Goal: Task Accomplishment & Management: Complete application form

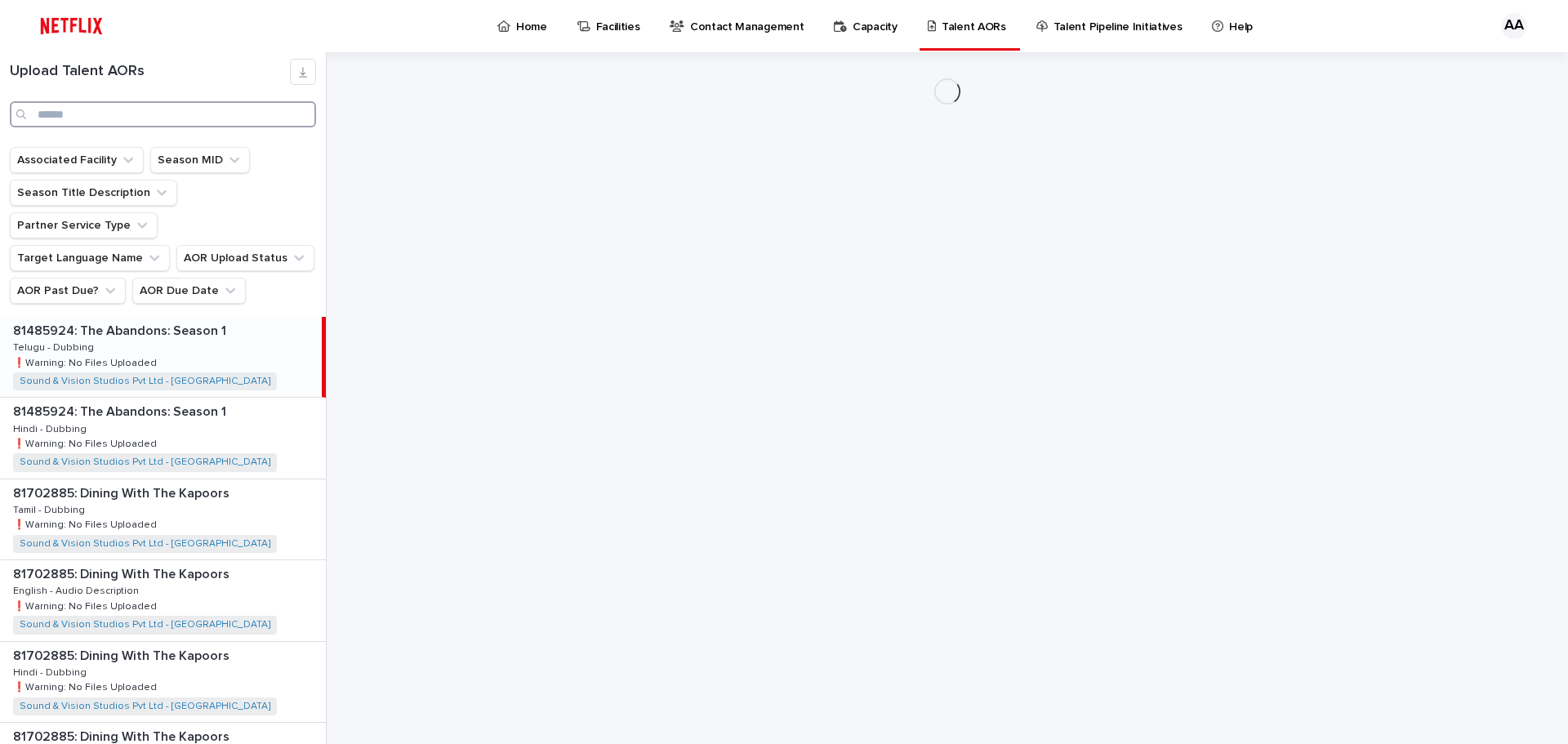
click at [98, 115] on input "Search" at bounding box center [162, 115] width 306 height 26
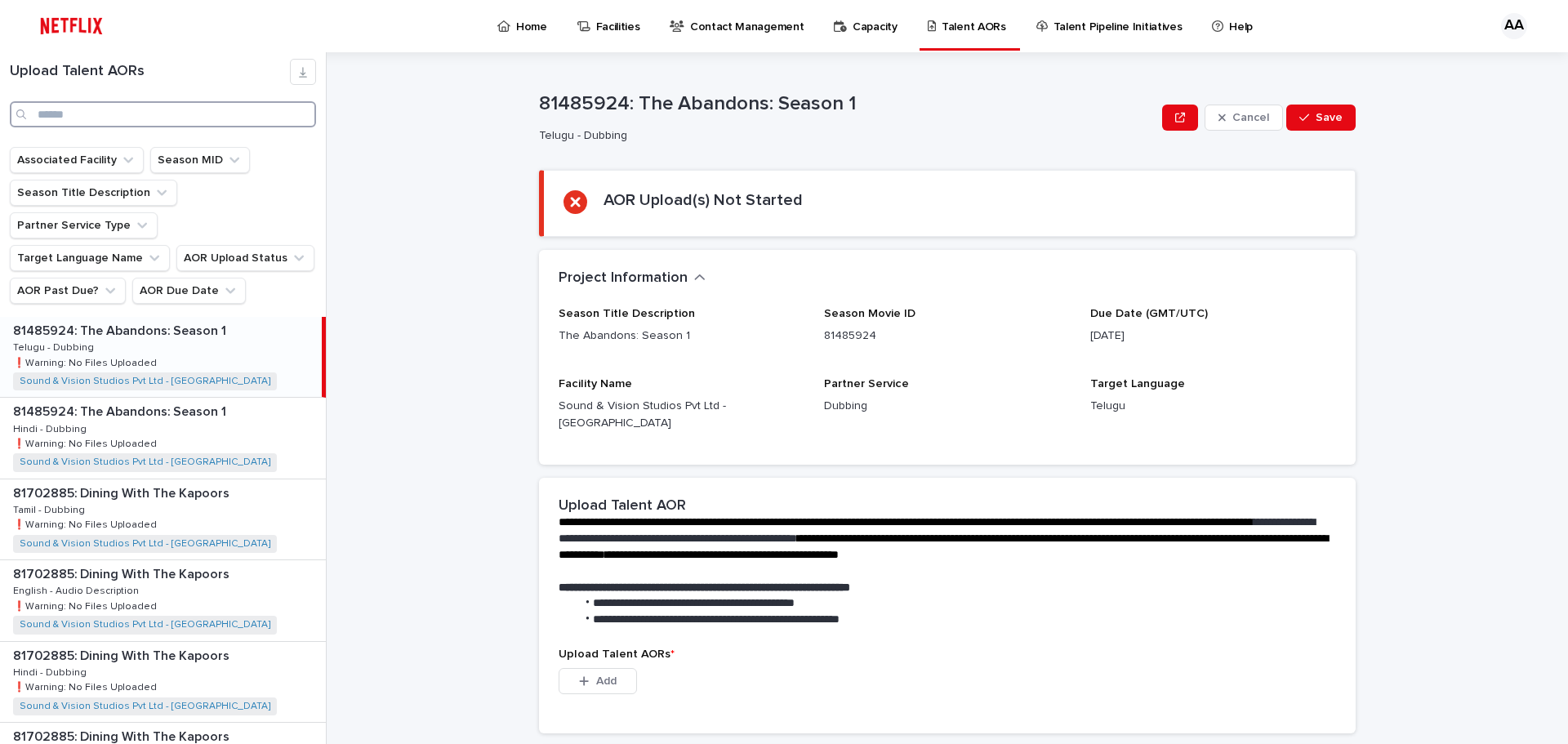
click at [119, 103] on input "Search" at bounding box center [162, 115] width 306 height 26
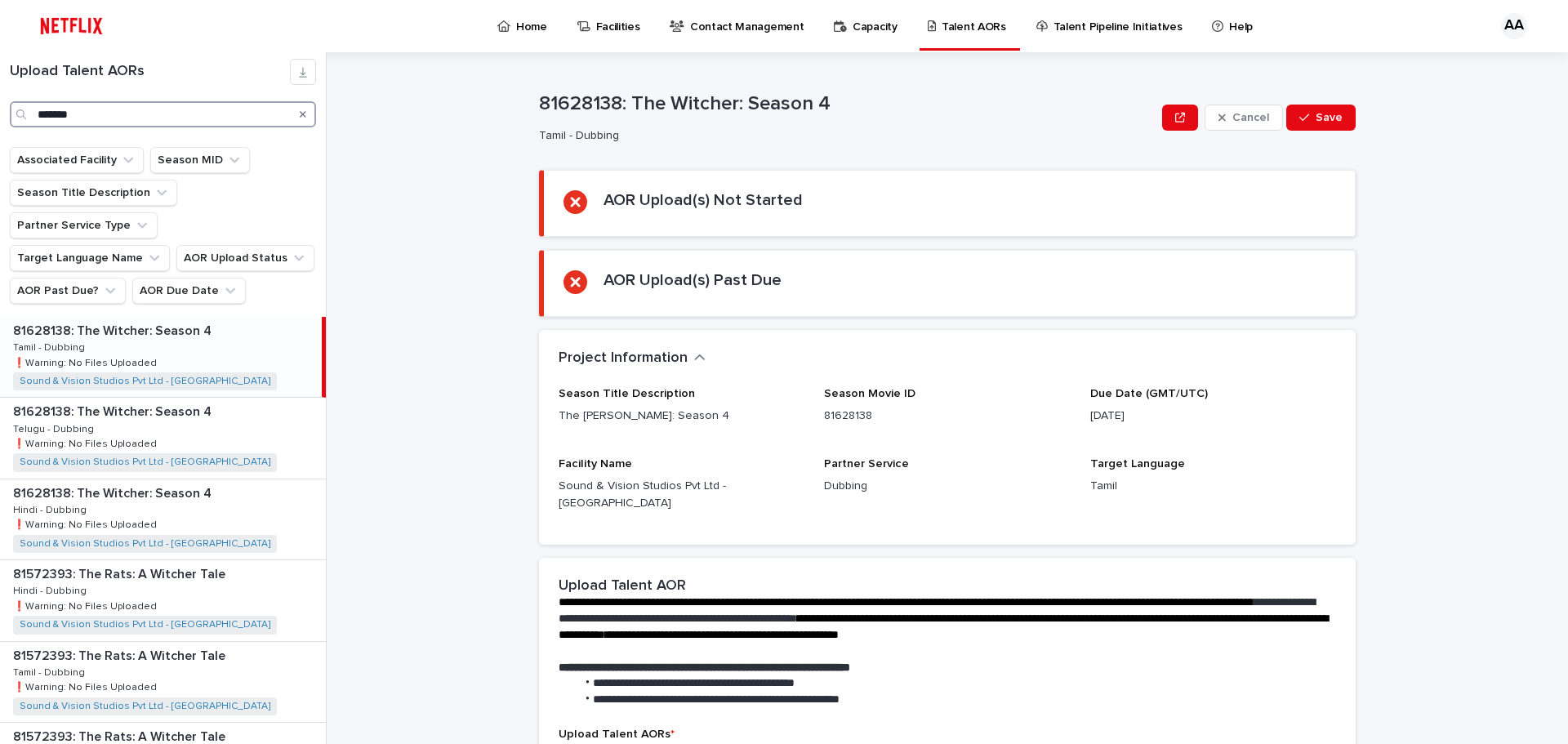
type input "*******"
click at [216, 325] on div "81628138: The [PERSON_NAME]: Season 4 81628138: The [PERSON_NAME]: Season 4 Tam…" at bounding box center [161, 356] width 322 height 80
click at [156, 317] on div "81628138: The [PERSON_NAME]: Season 4 81628138: The [PERSON_NAME]: Season 4 Tam…" at bounding box center [161, 356] width 322 height 80
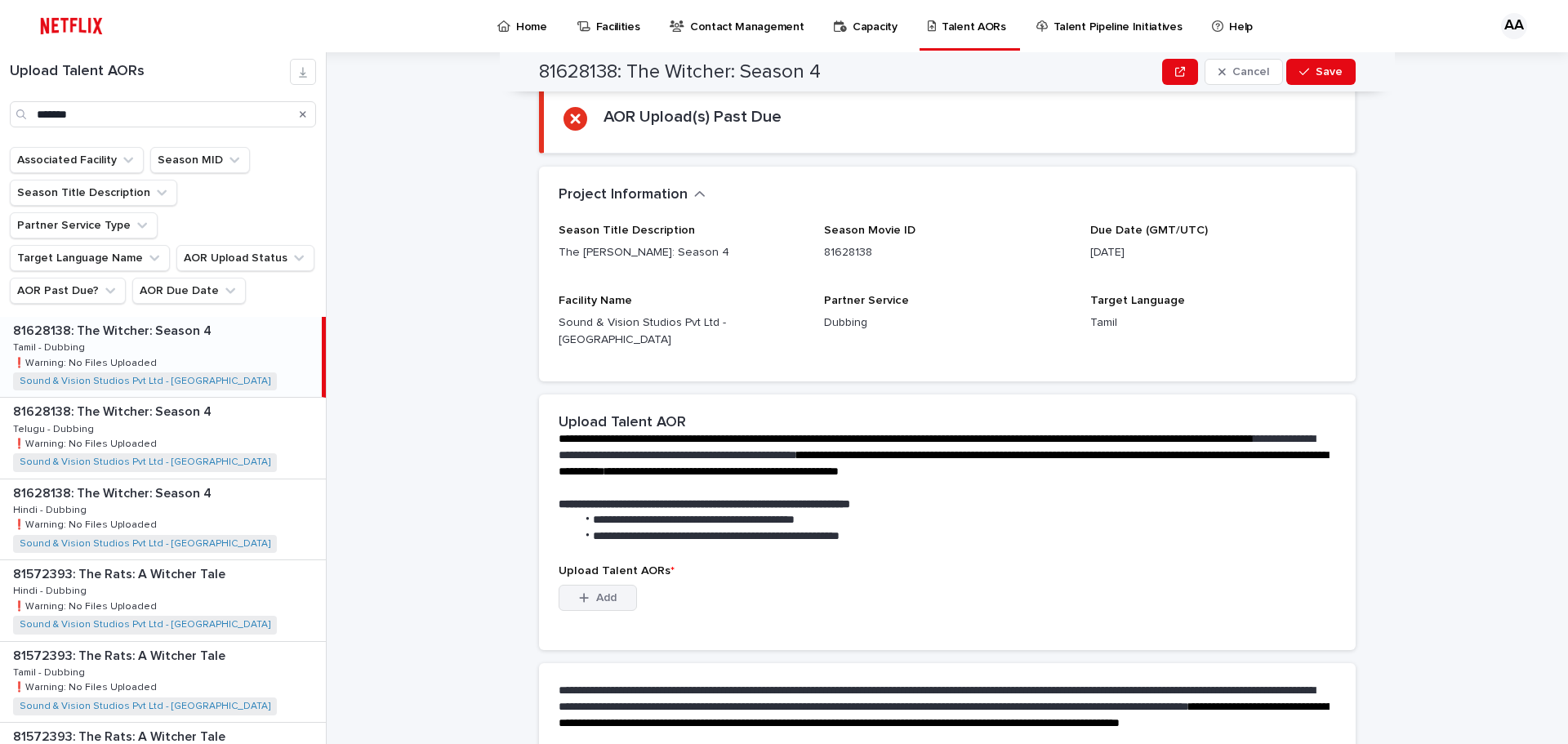
click at [599, 592] on span "Add" at bounding box center [607, 597] width 21 height 11
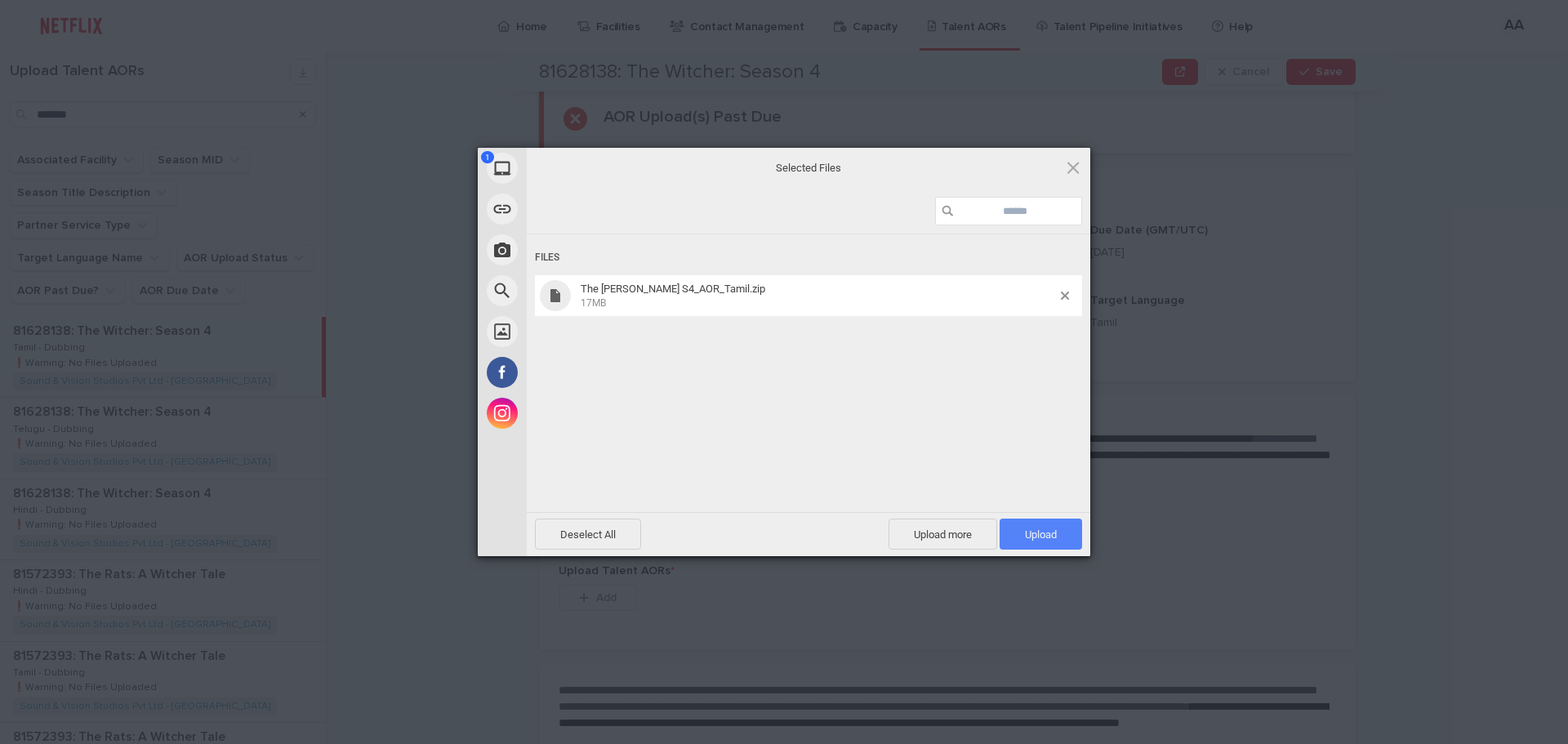
click at [1041, 534] on span "Upload 1" at bounding box center [1041, 534] width 32 height 12
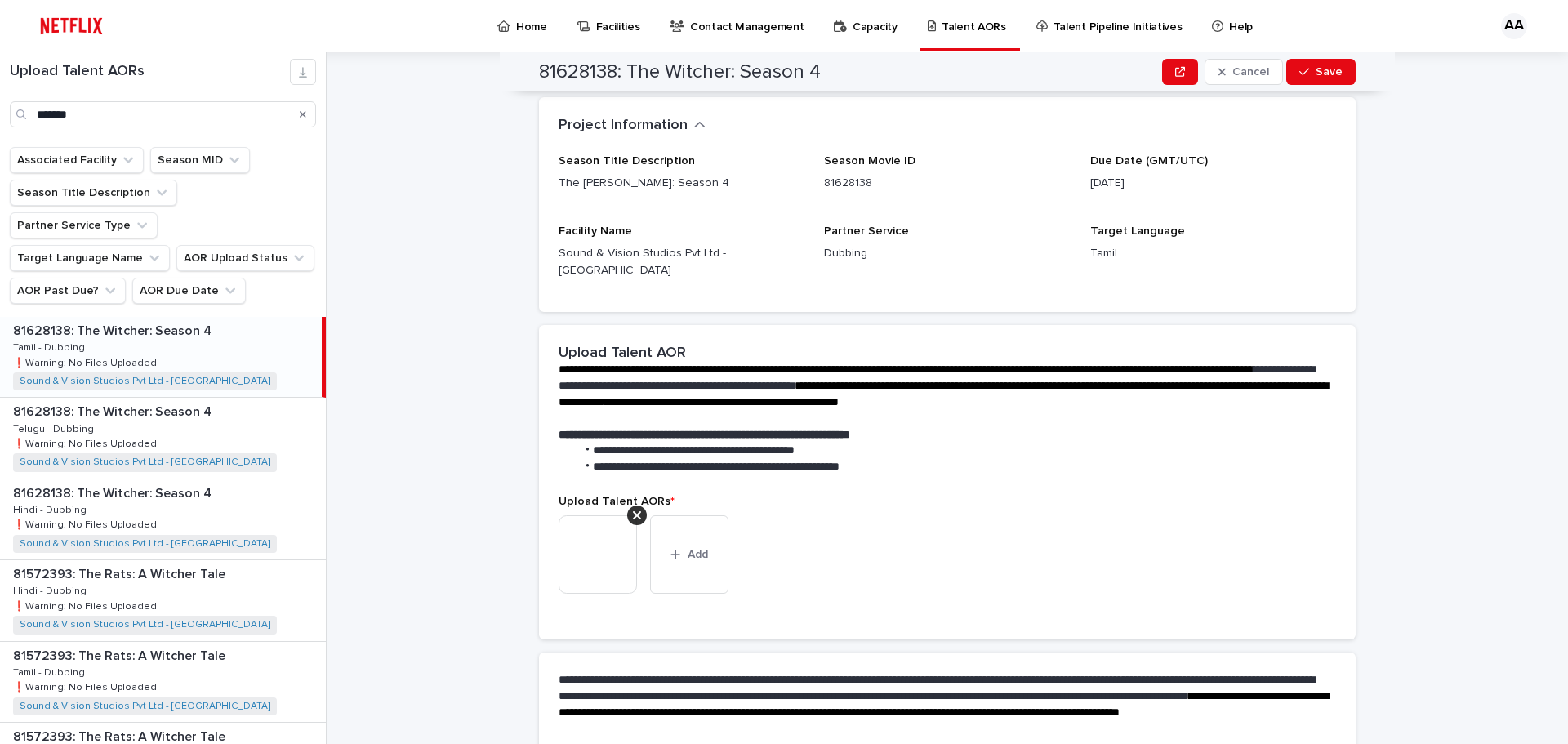
scroll to position [293, 0]
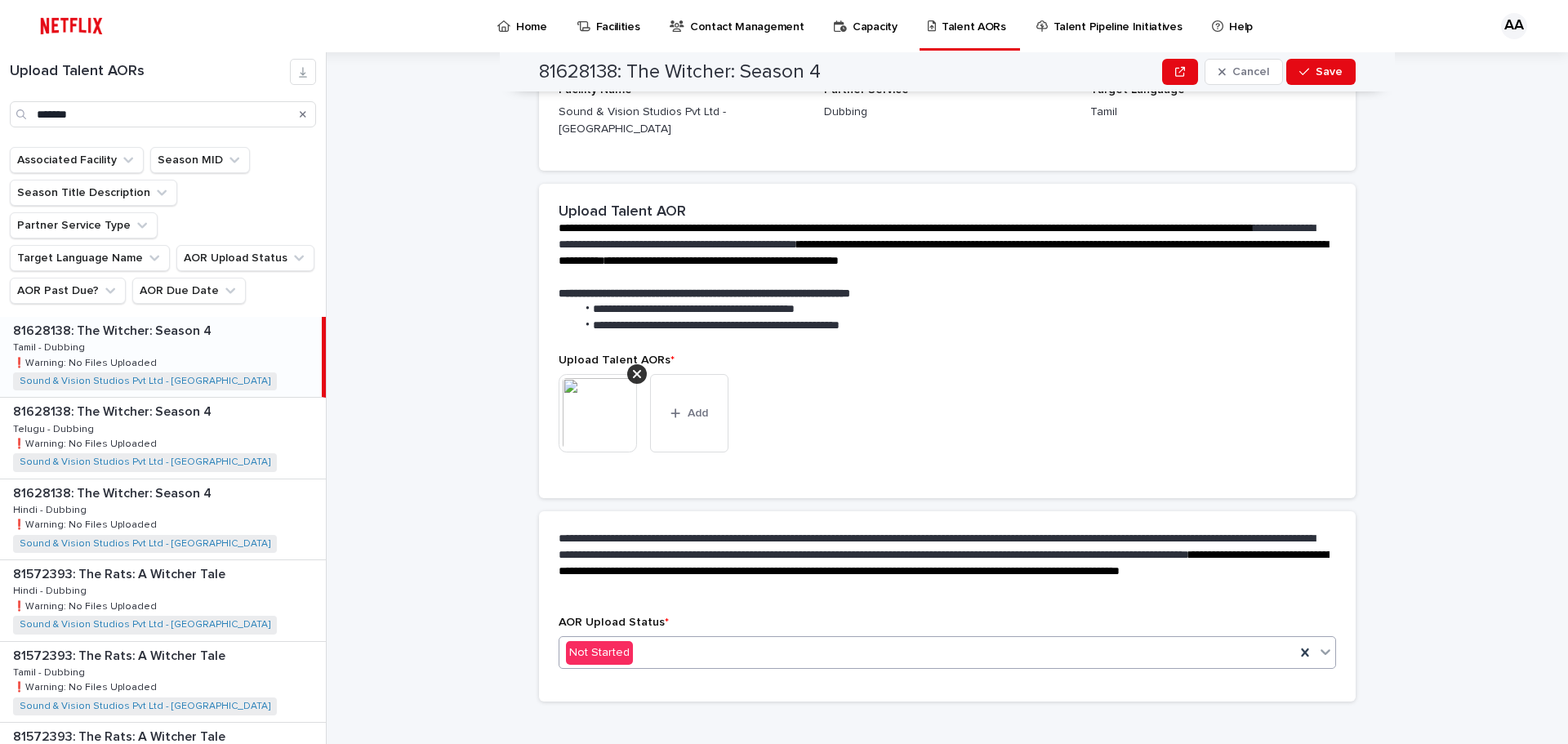
click at [682, 640] on div "Not Started" at bounding box center [928, 653] width 736 height 27
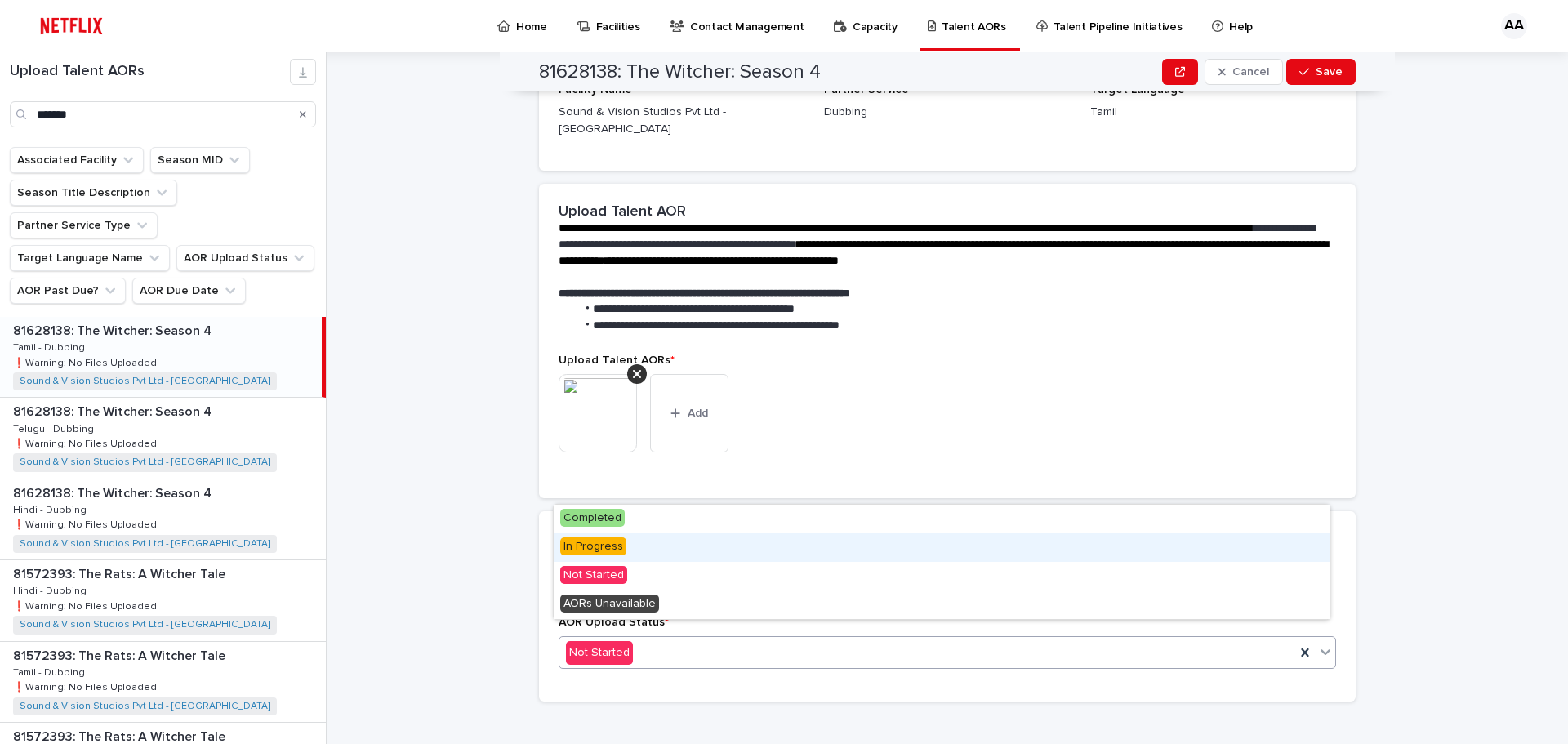
click at [607, 533] on div "In Progress" at bounding box center [941, 547] width 776 height 28
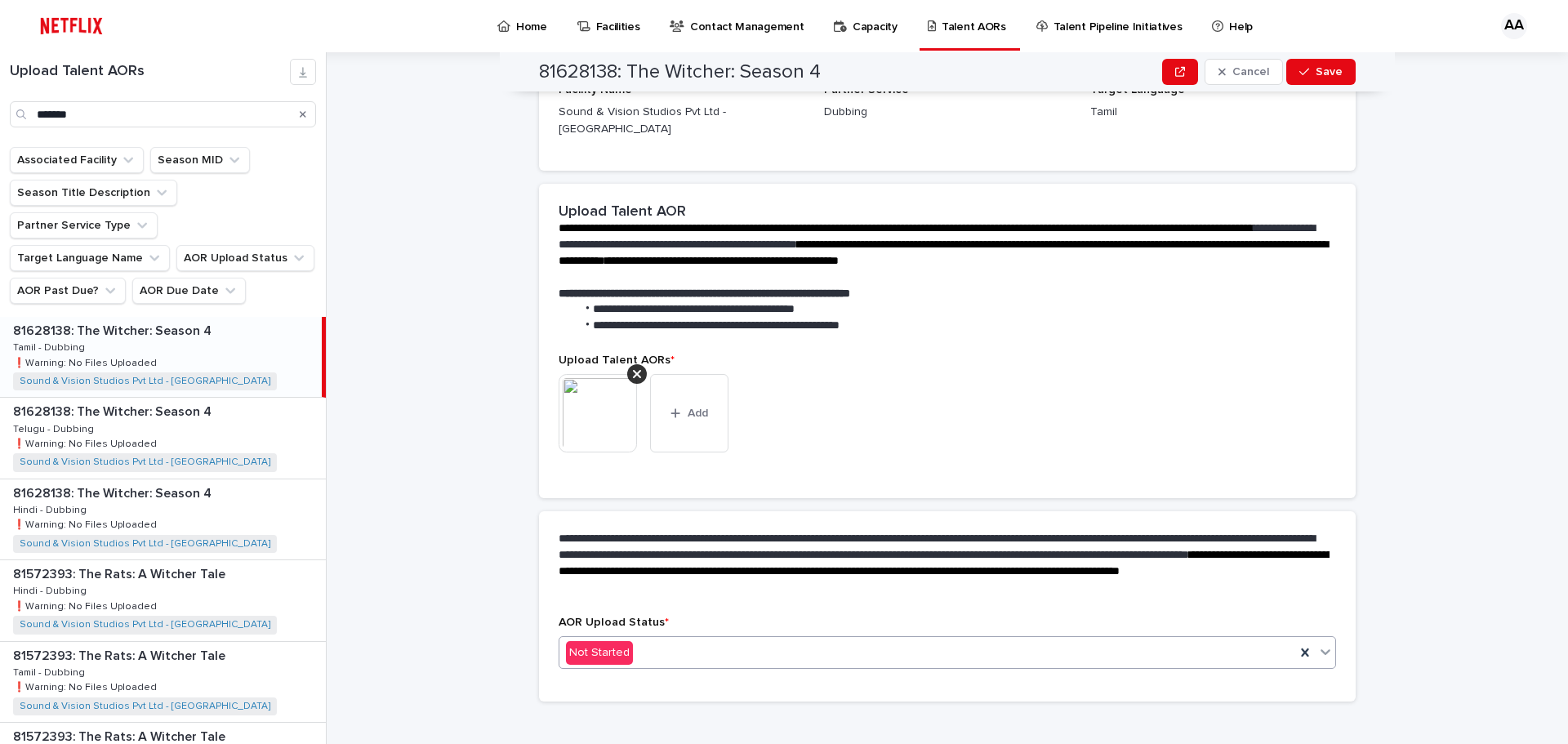
scroll to position [341, 0]
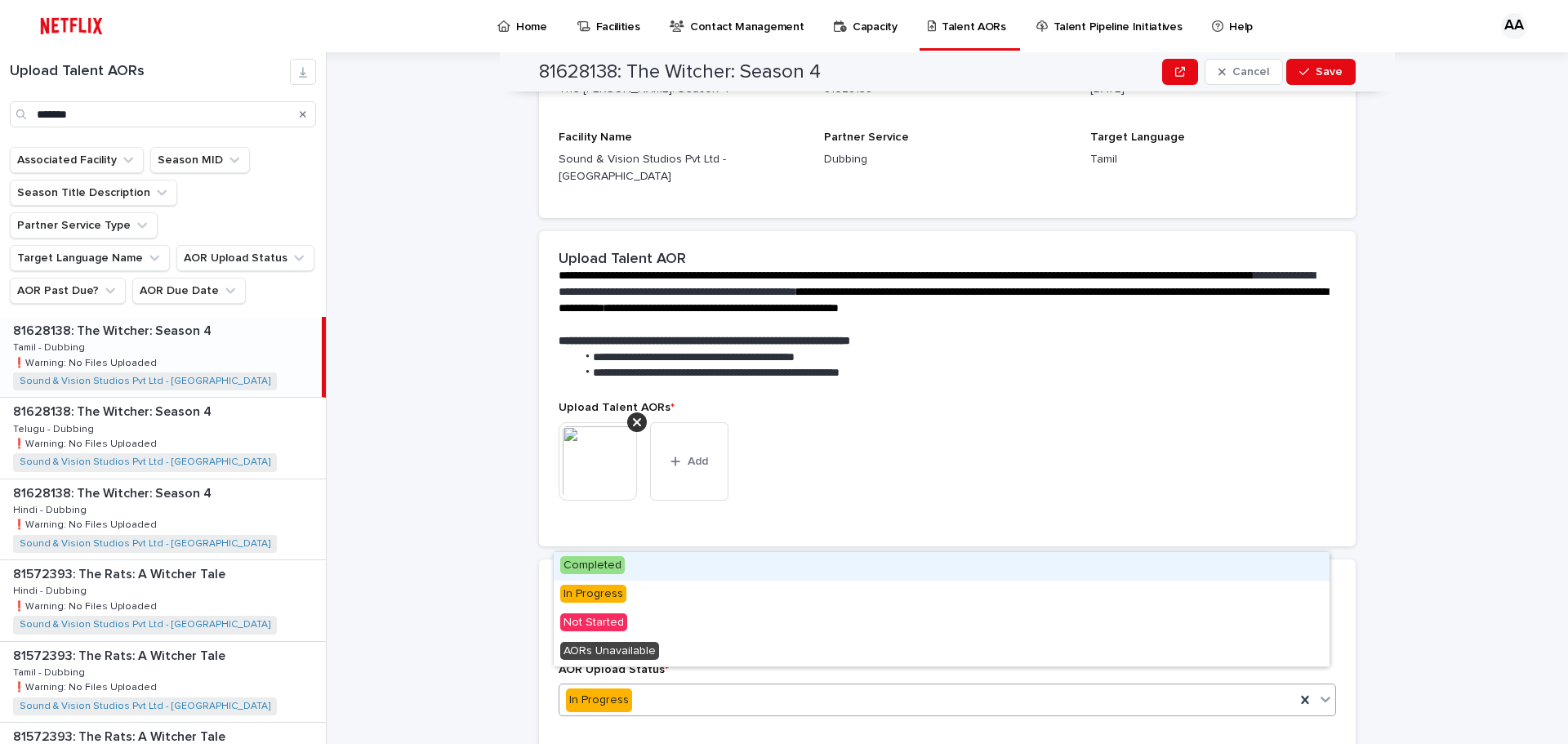
click at [683, 687] on div "In Progress" at bounding box center [928, 700] width 736 height 27
click at [615, 572] on span "Completed" at bounding box center [592, 564] width 65 height 18
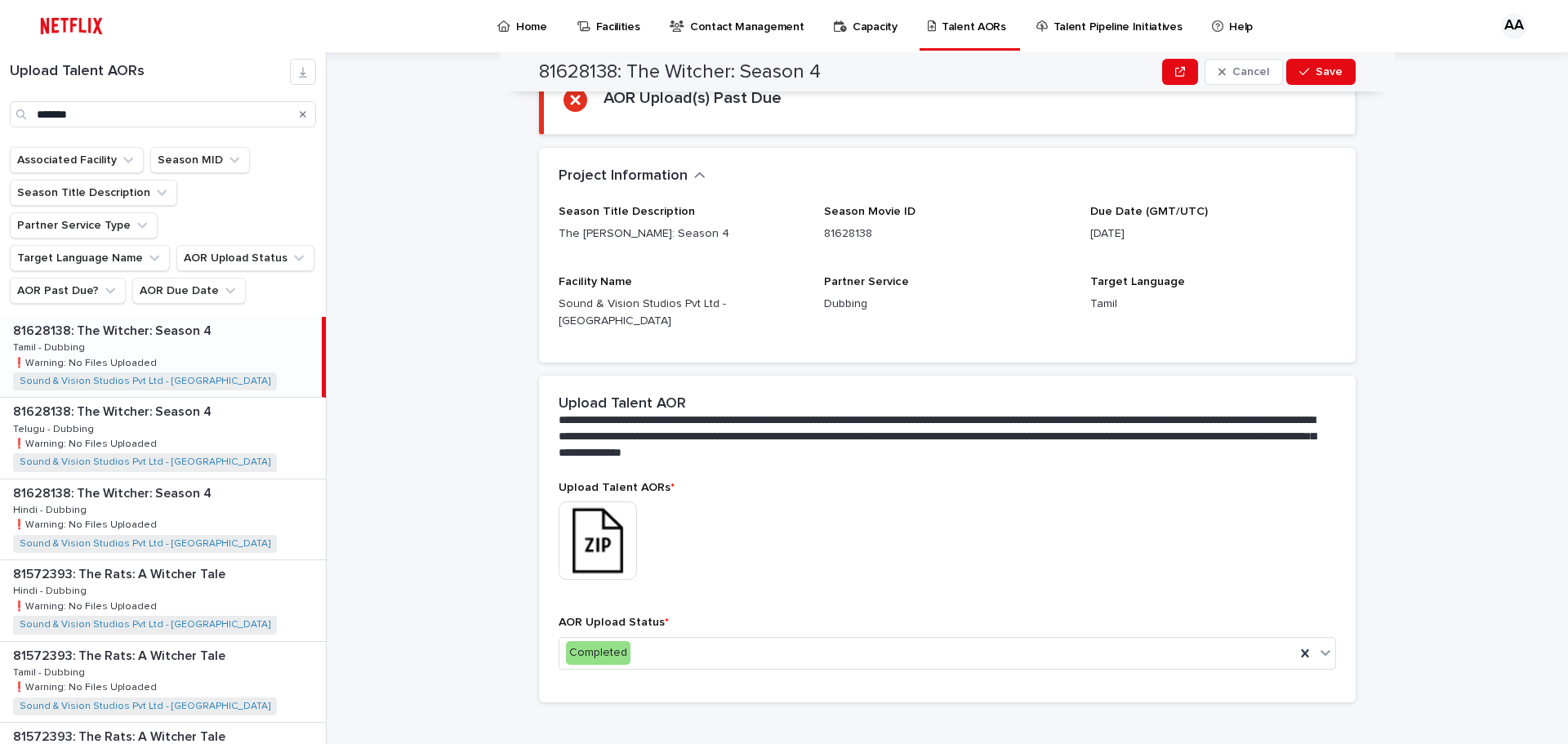
scroll to position [0, 0]
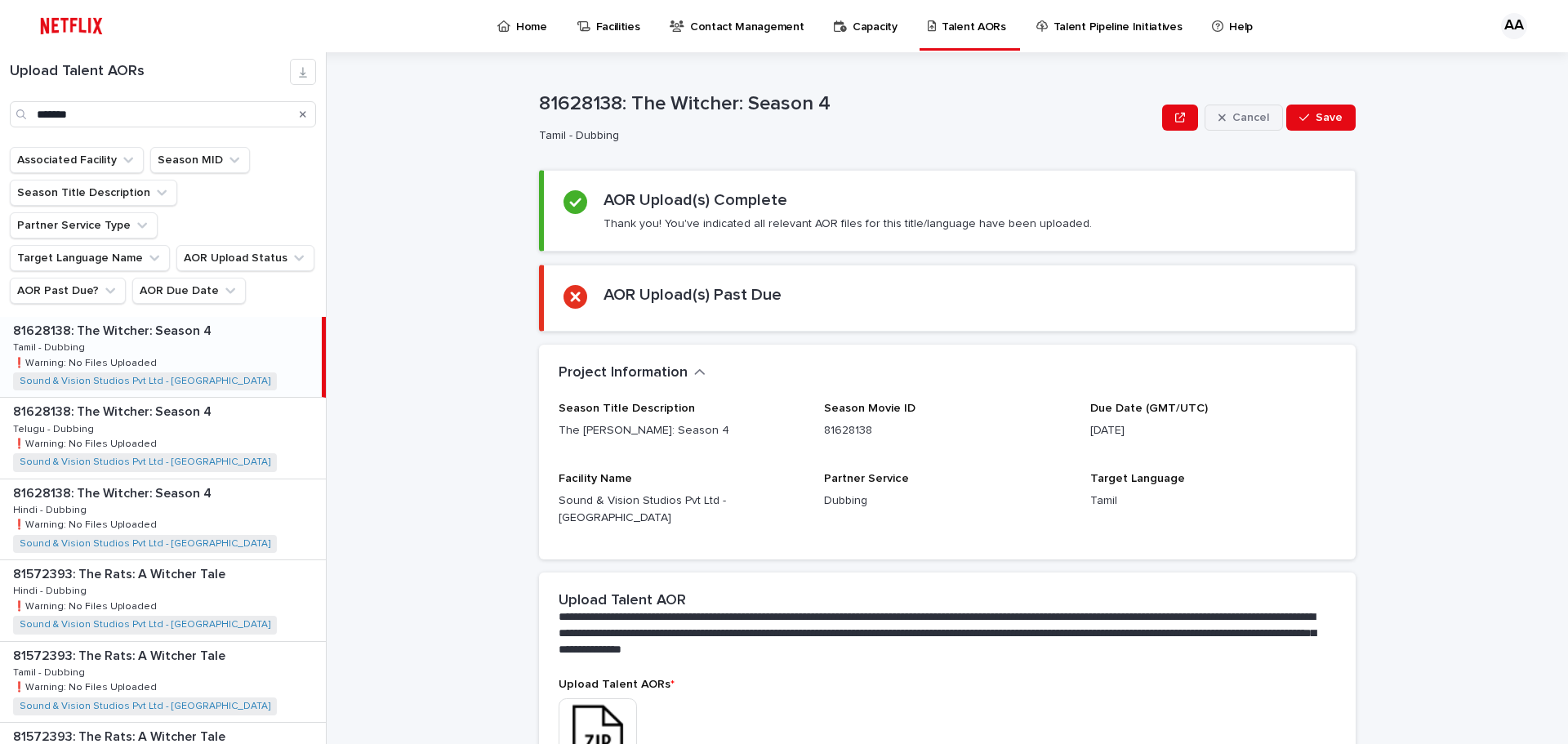
click at [1277, 113] on button "Cancel" at bounding box center [1243, 118] width 78 height 26
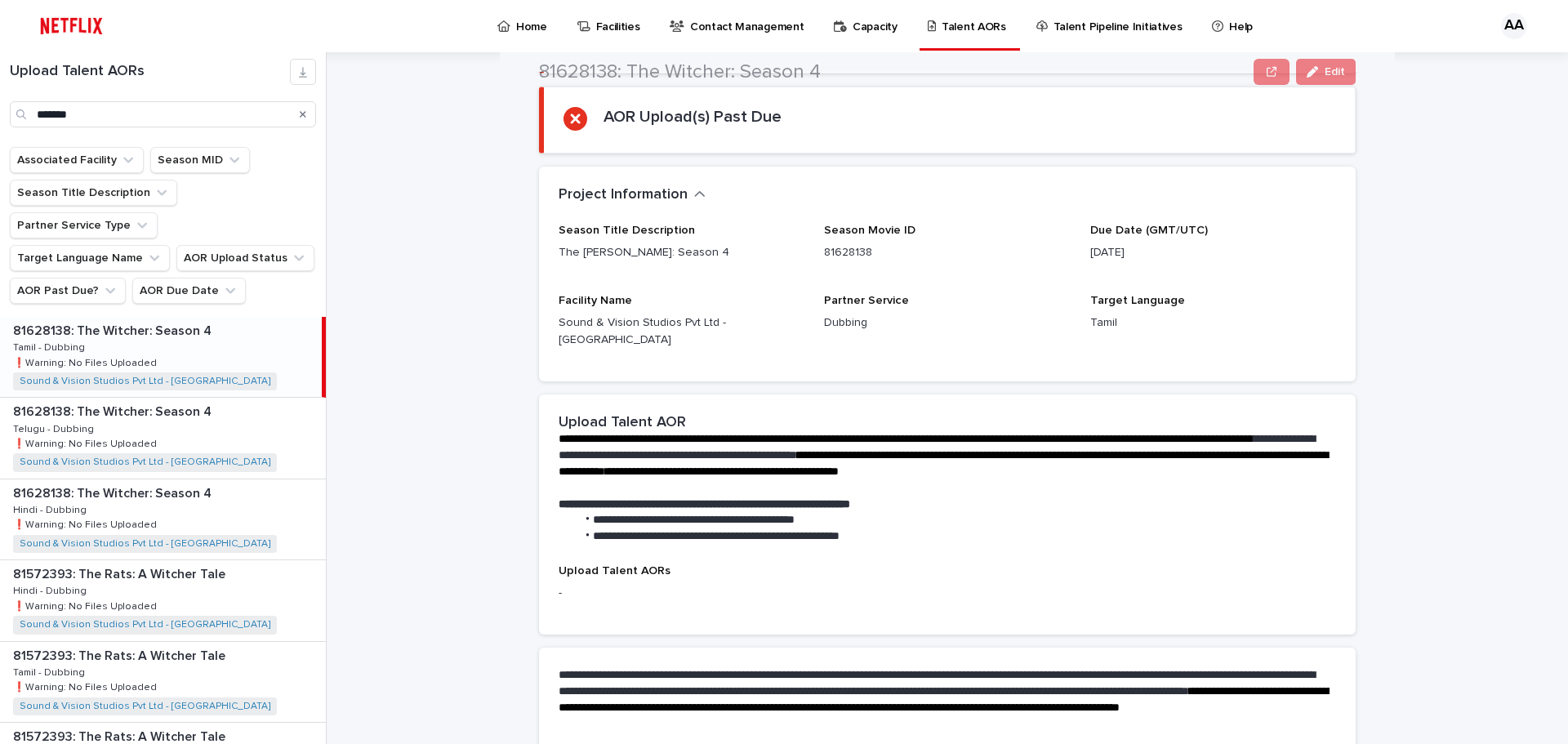
scroll to position [245, 0]
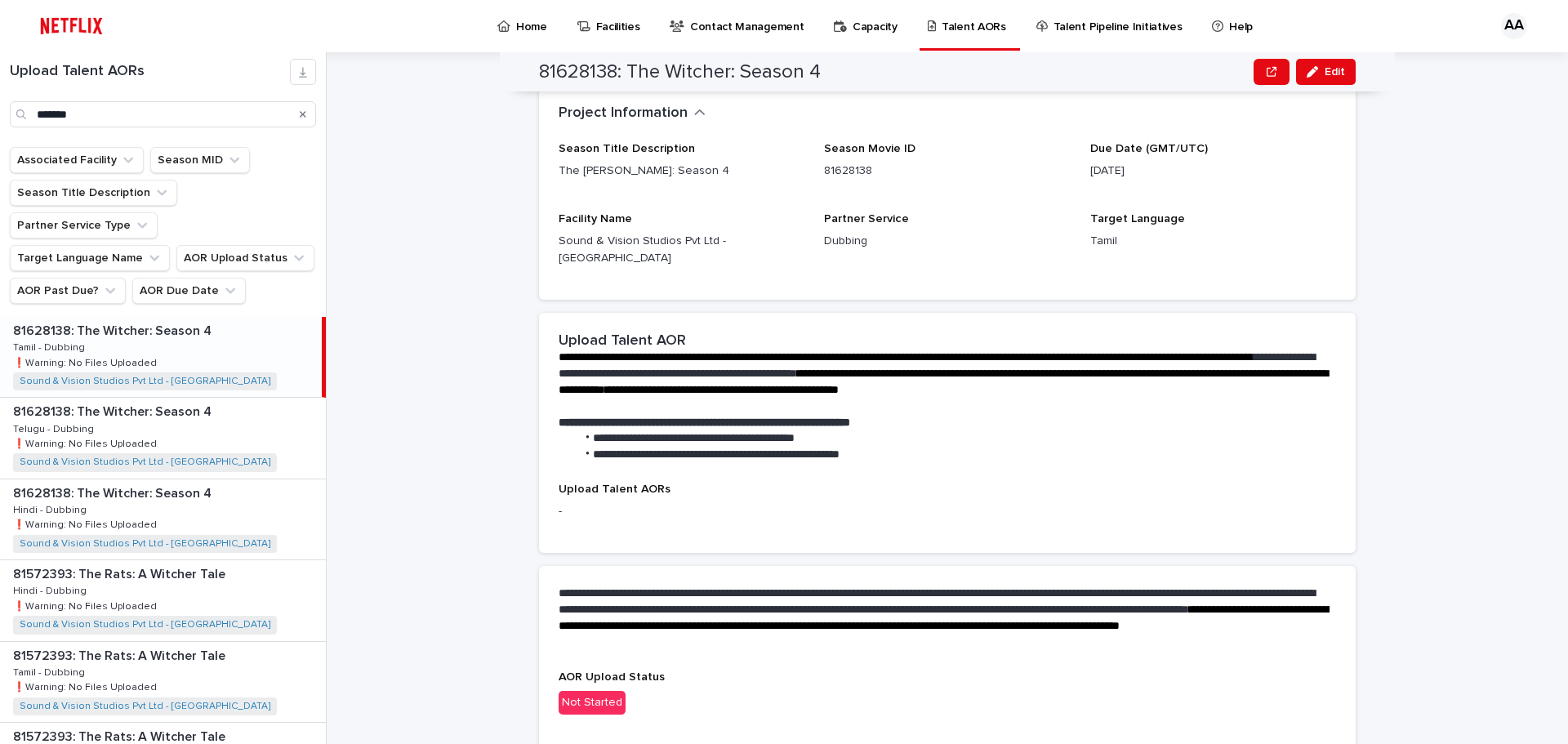
click at [676, 690] on p "Not Started" at bounding box center [948, 702] width 777 height 24
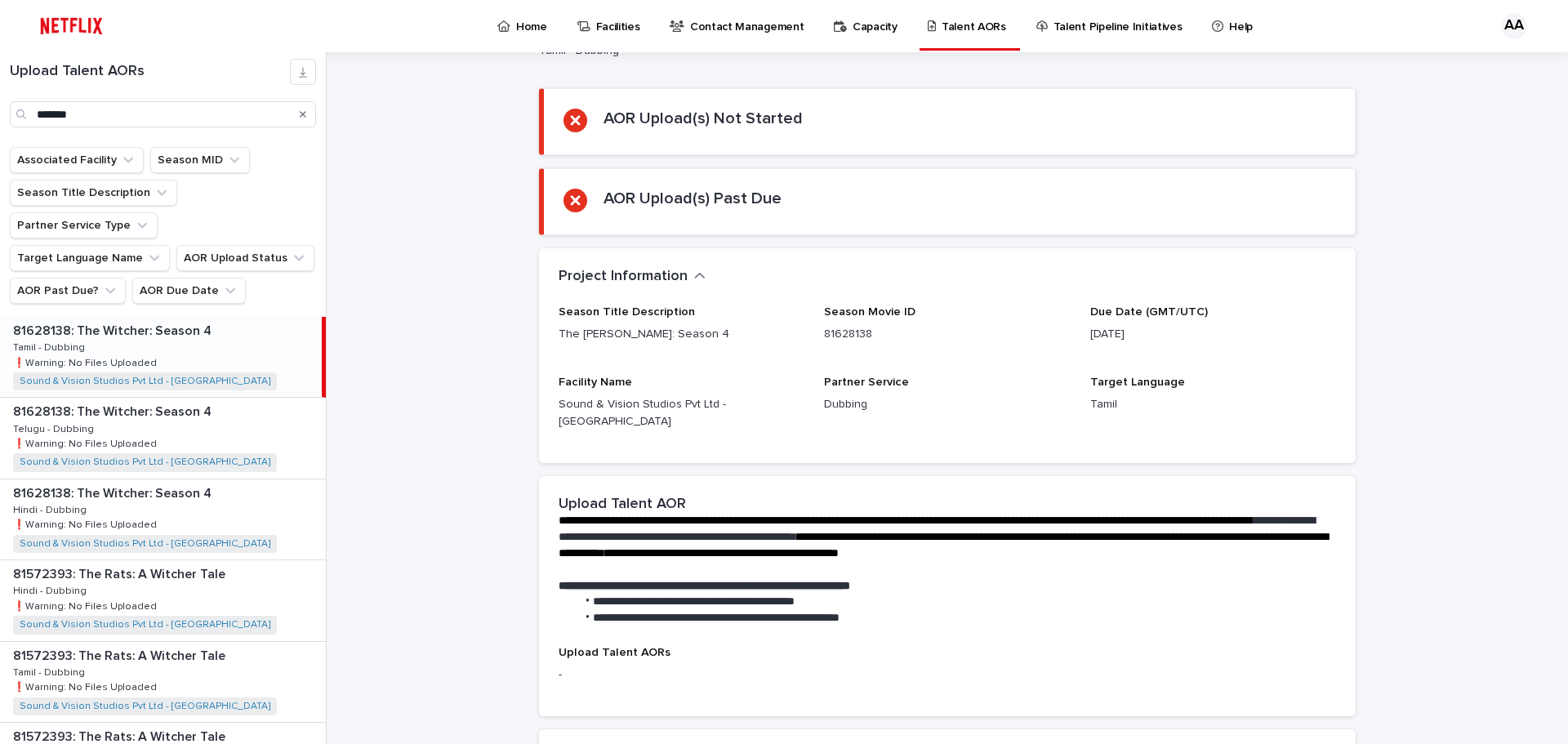
scroll to position [0, 0]
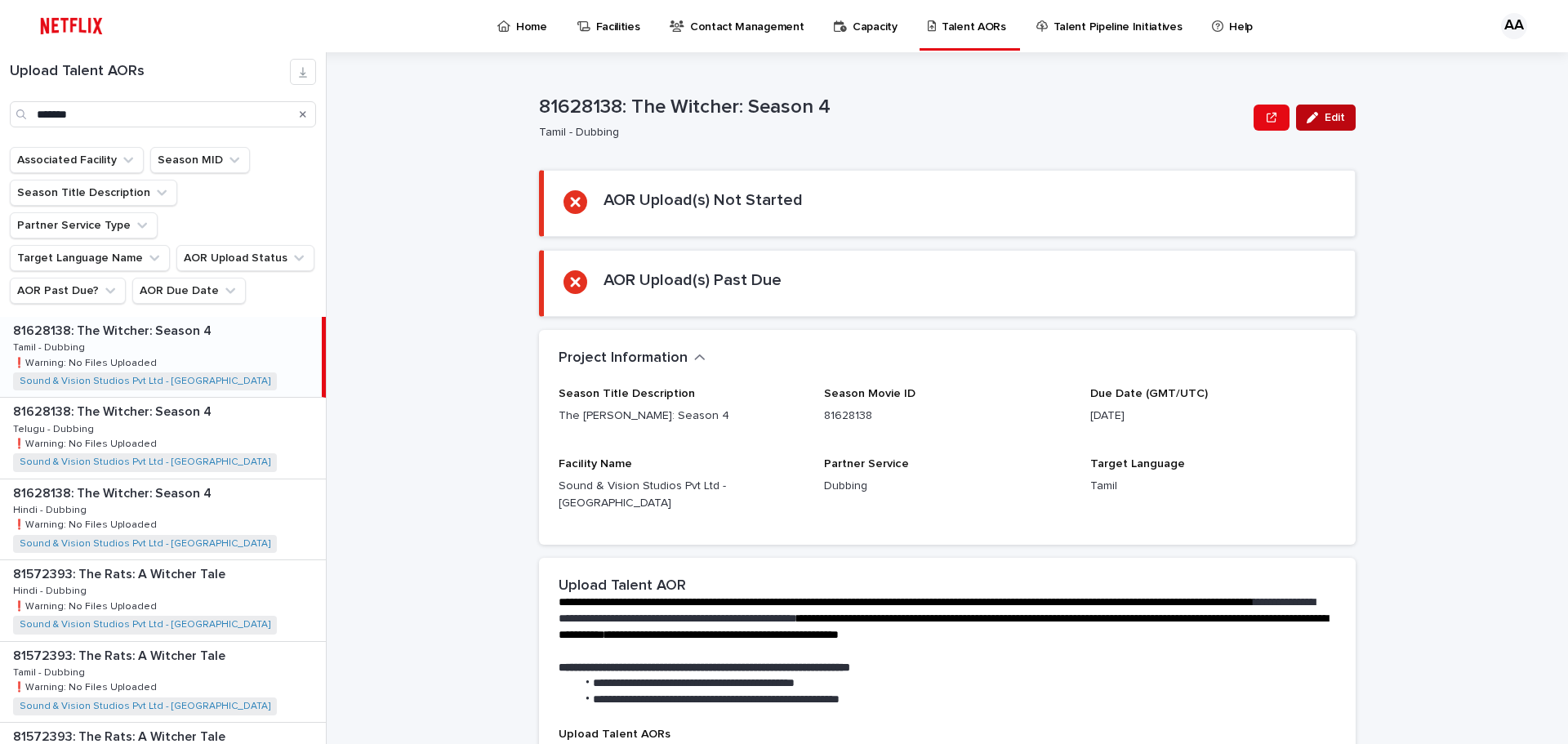
click at [1316, 120] on div "button" at bounding box center [1316, 118] width 18 height 11
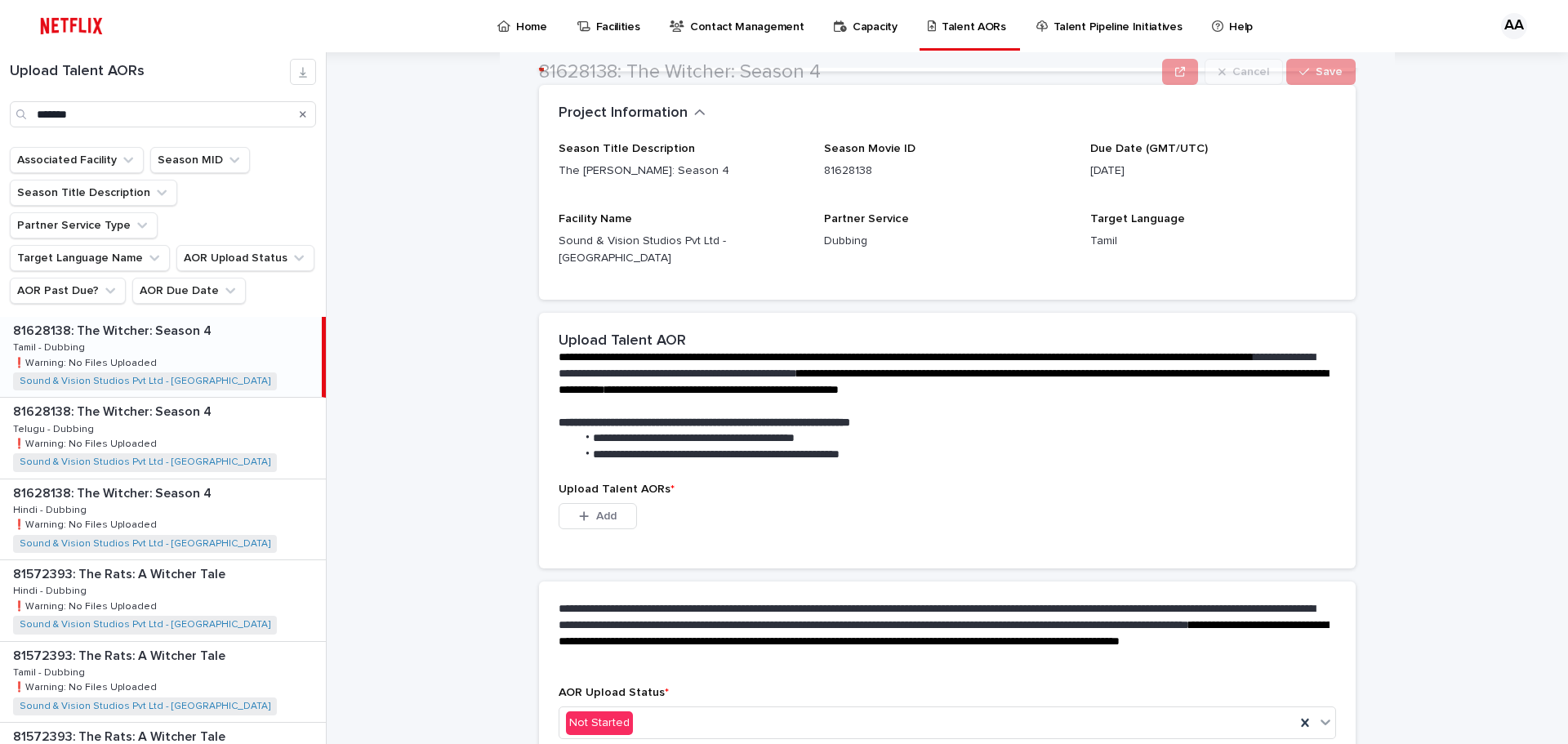
scroll to position [315, 0]
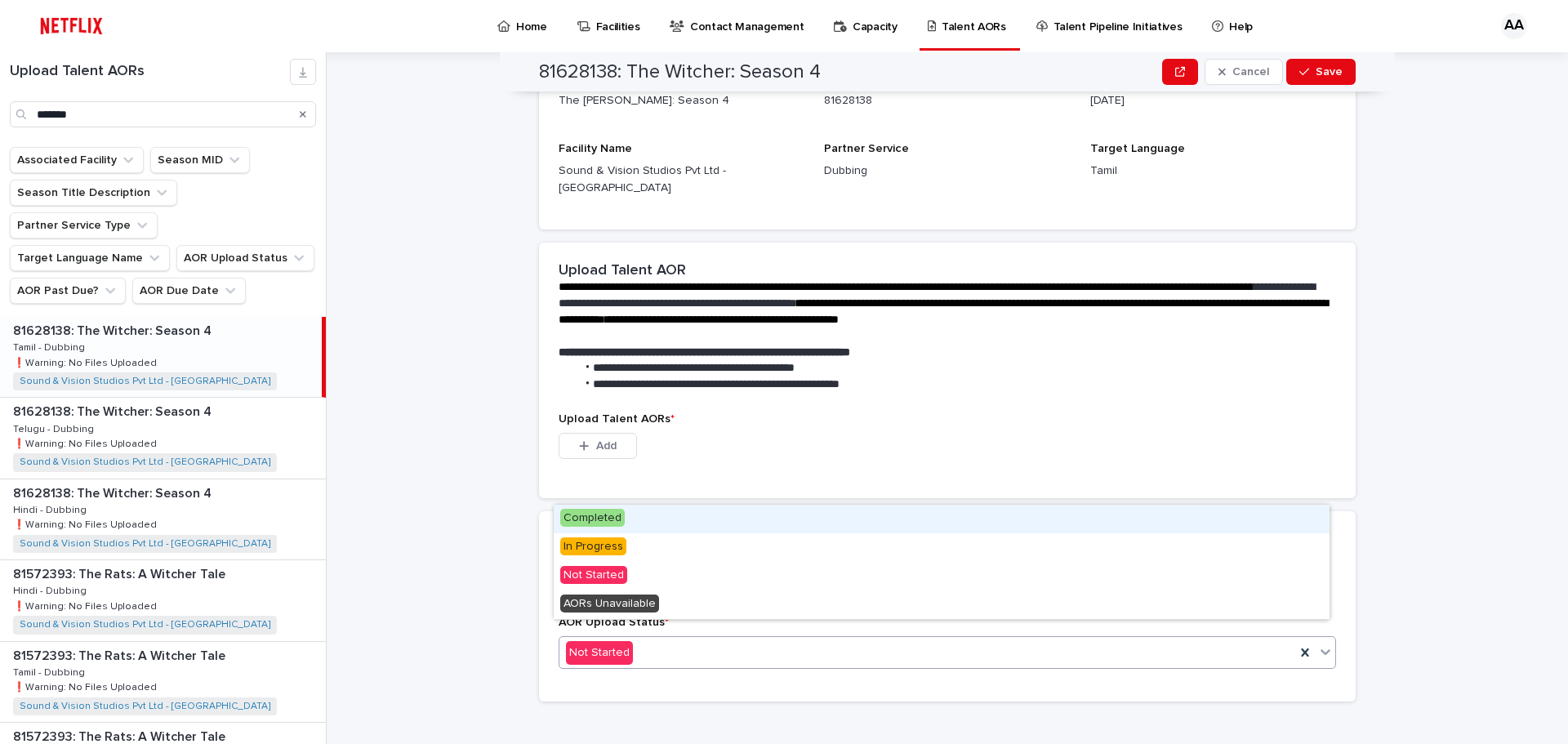
click at [702, 640] on div "Not Started" at bounding box center [928, 653] width 736 height 27
click at [635, 530] on div "Completed" at bounding box center [941, 518] width 776 height 28
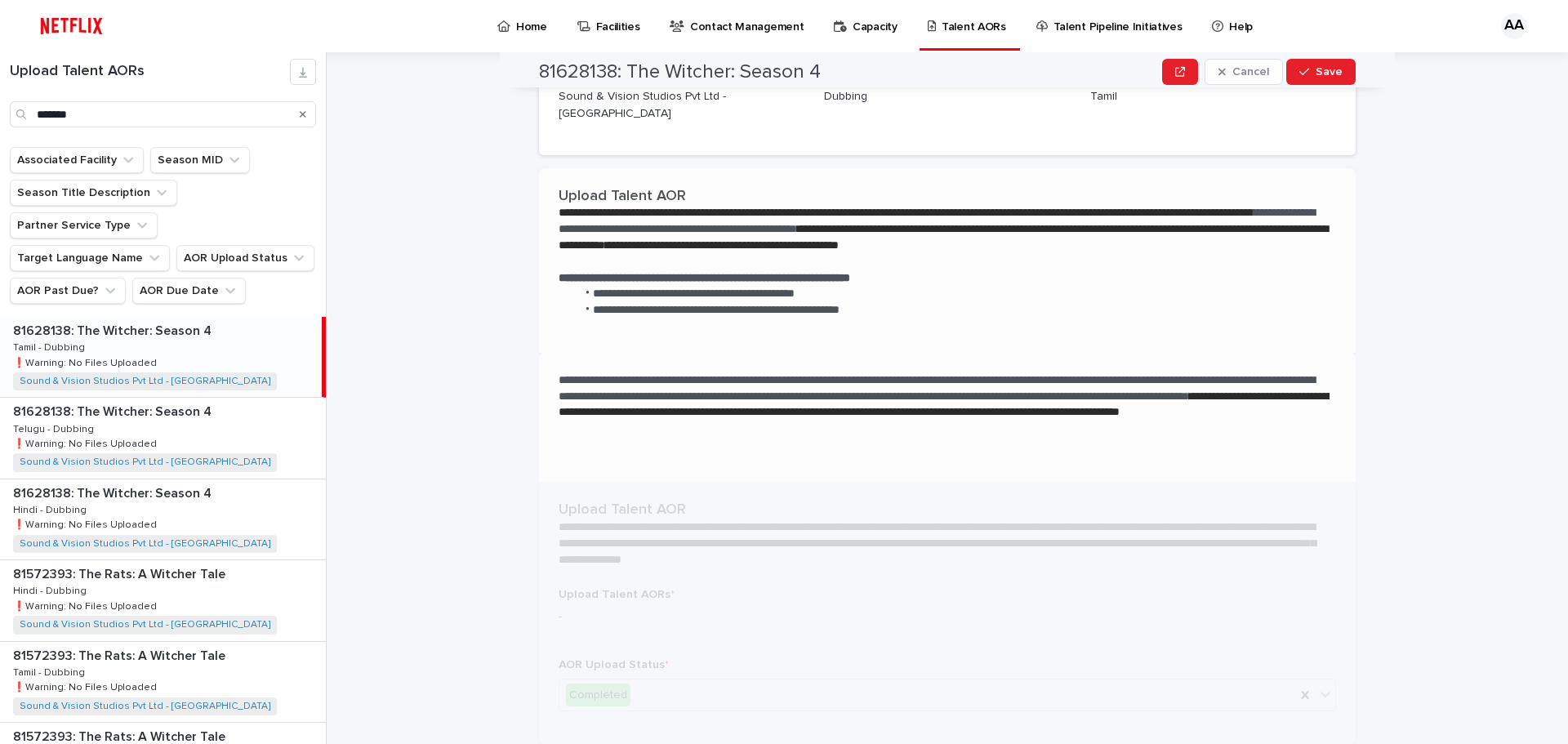
scroll to position [0, 0]
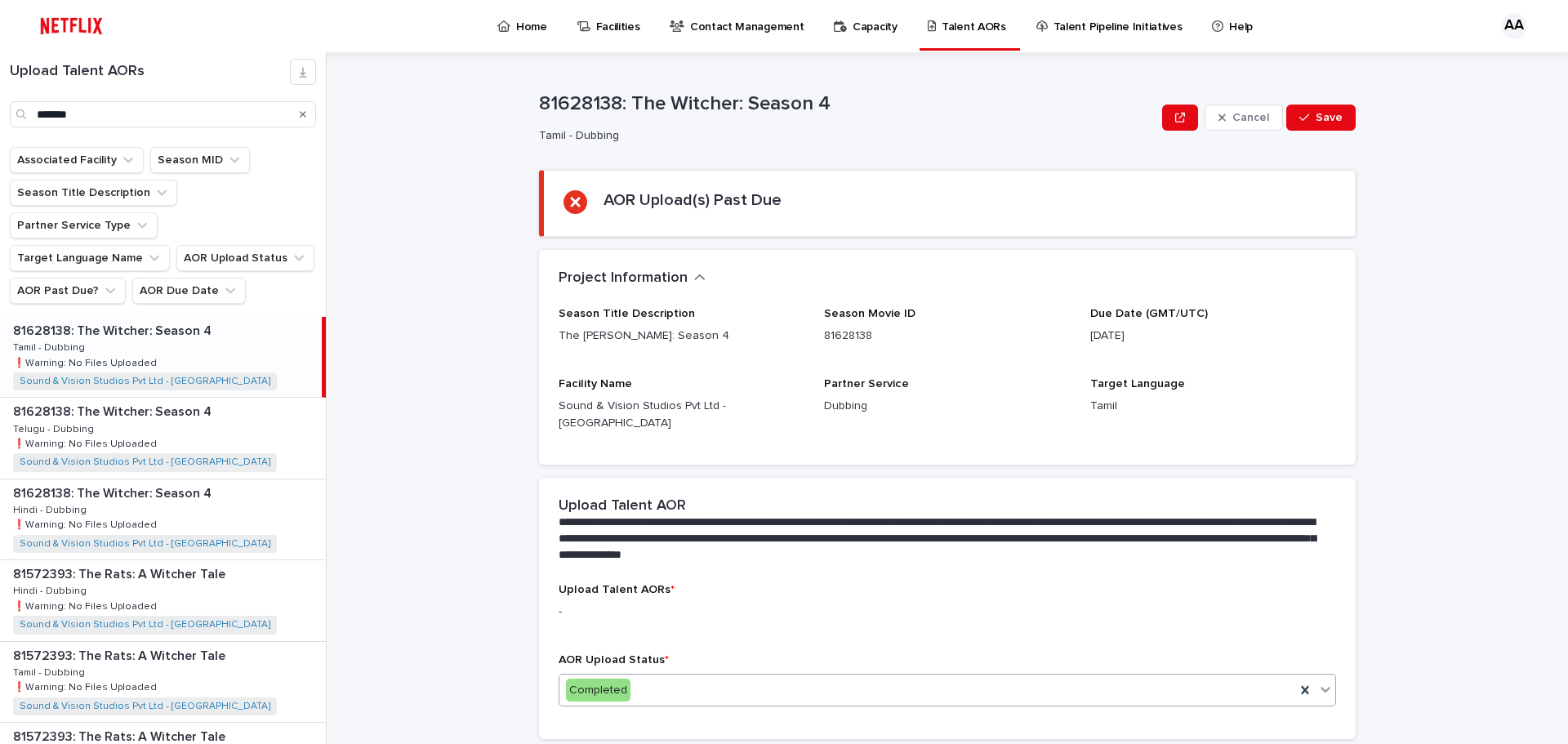
click at [665, 677] on div "Completed" at bounding box center [928, 690] width 736 height 27
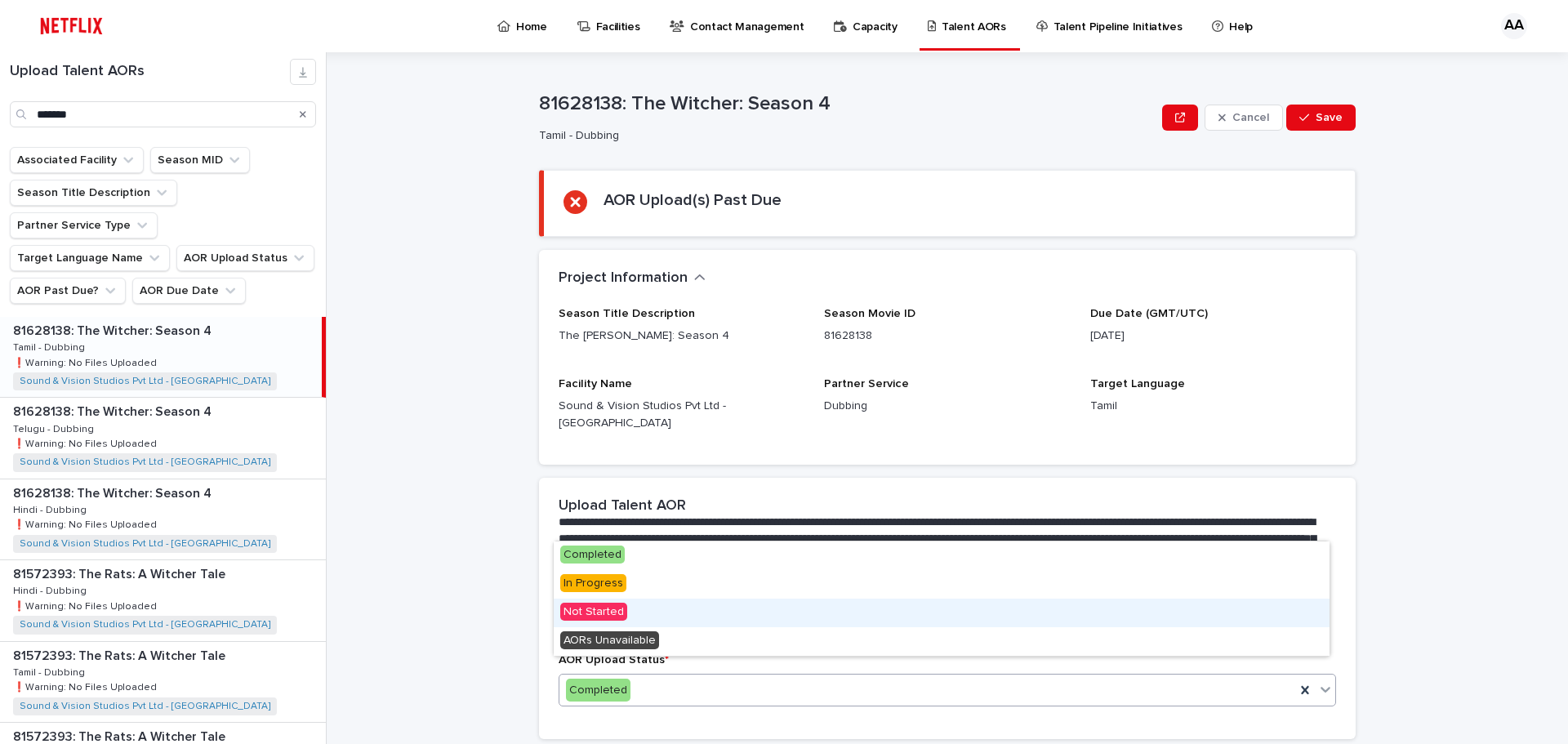
click at [614, 603] on span "Not Started" at bounding box center [593, 611] width 67 height 18
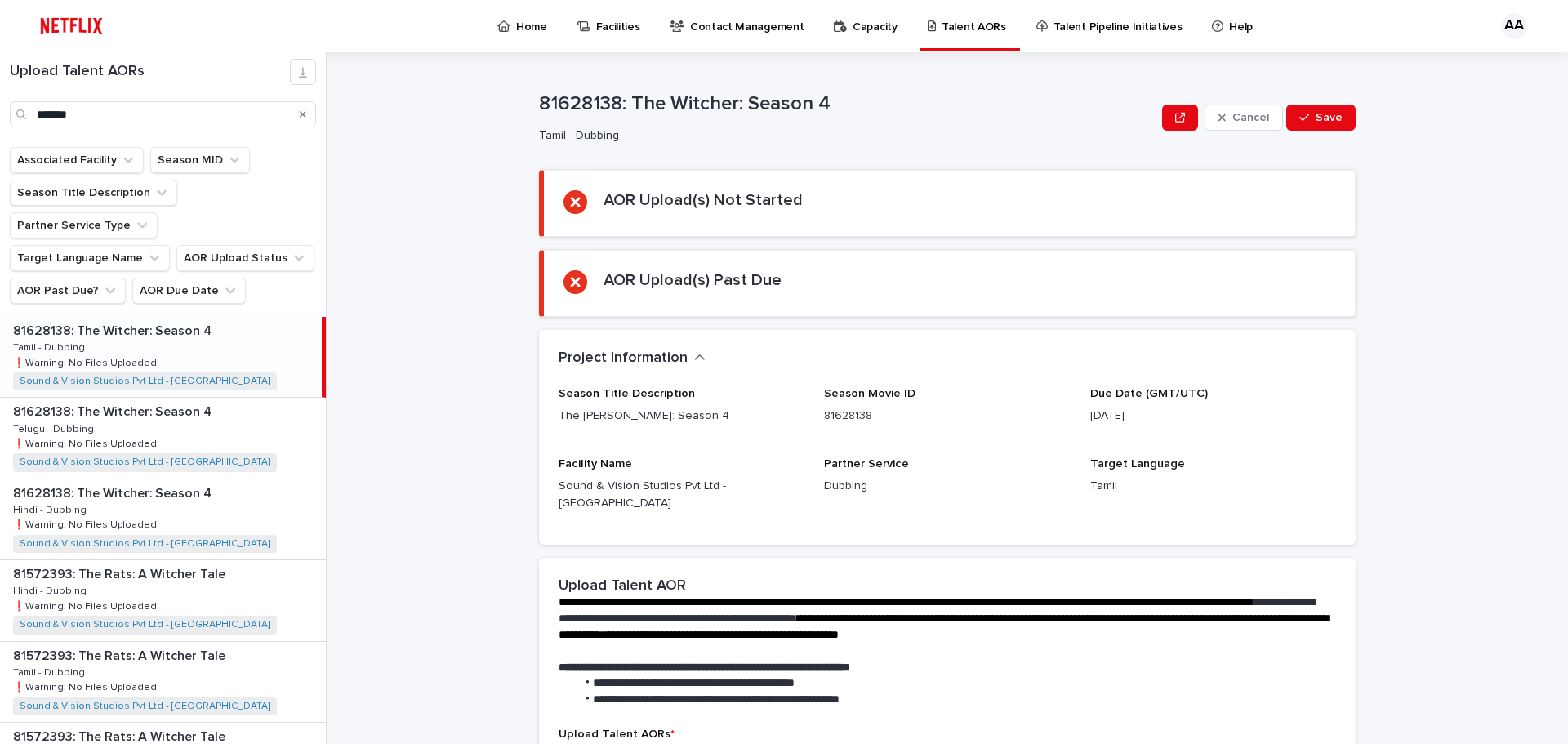
scroll to position [164, 0]
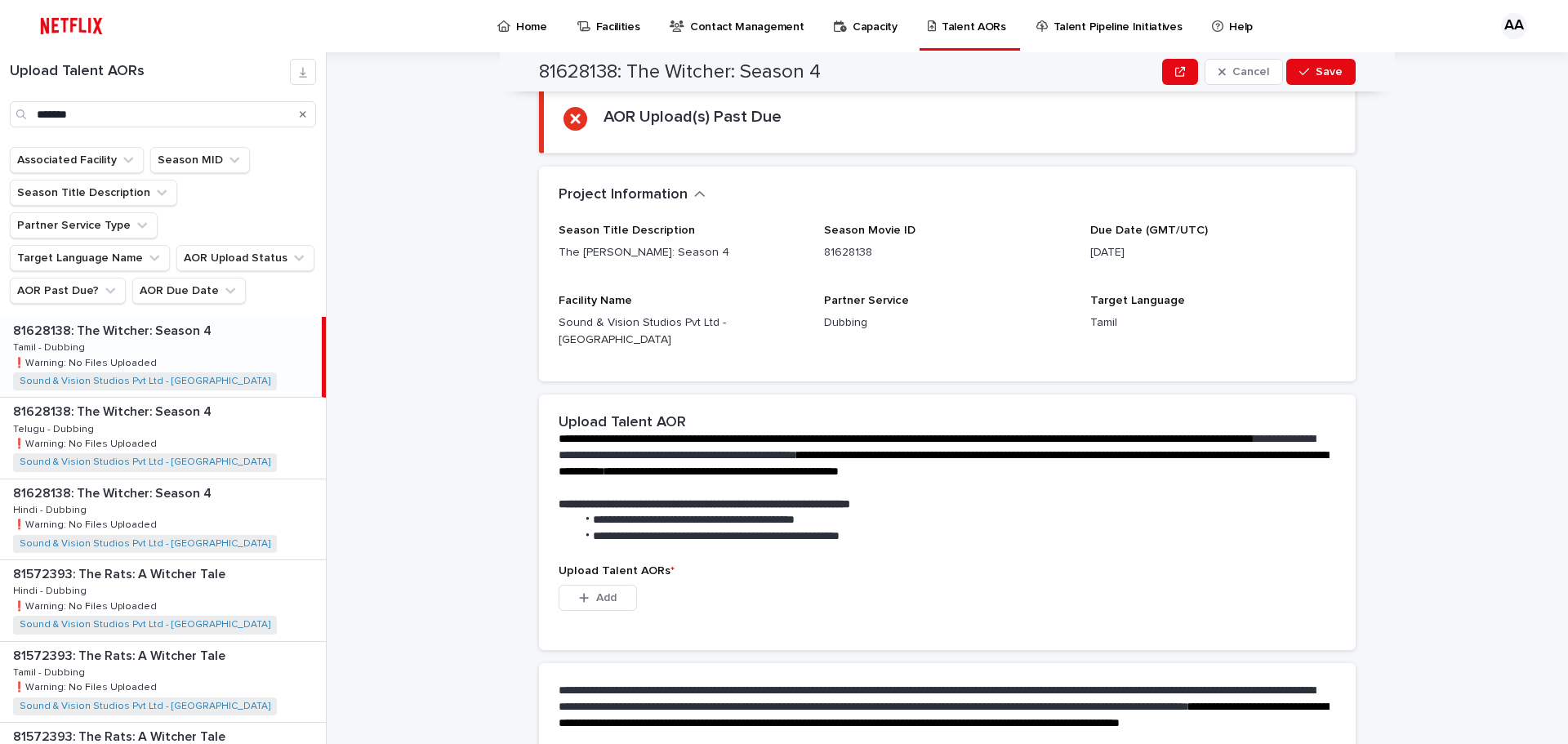
click at [598, 566] on div "Upload Talent AORs * This file cannot be opened Download File Add" at bounding box center [948, 597] width 777 height 66
click at [598, 592] on span "Add" at bounding box center [607, 597] width 21 height 11
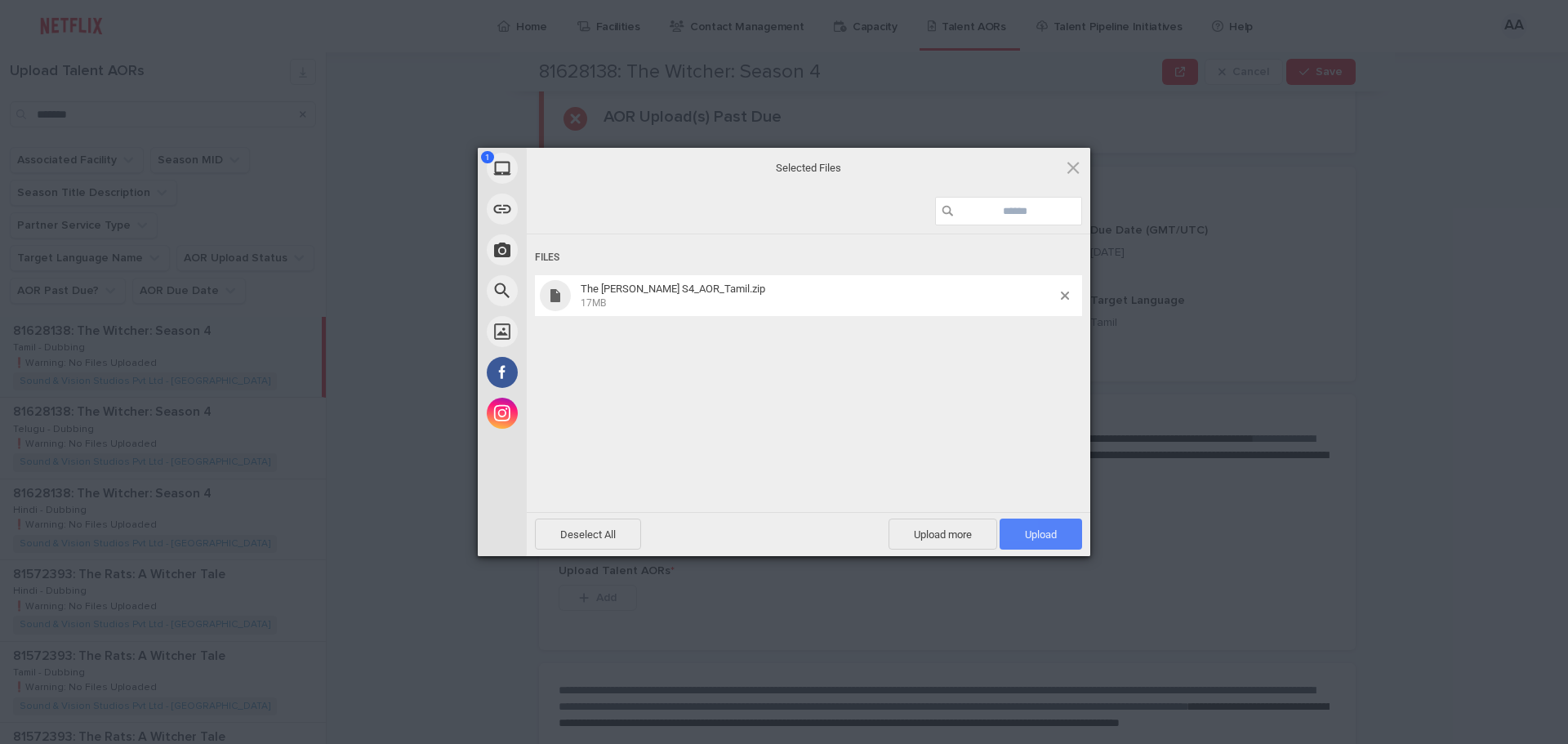
click at [1064, 532] on span "Upload 1" at bounding box center [1041, 533] width 83 height 31
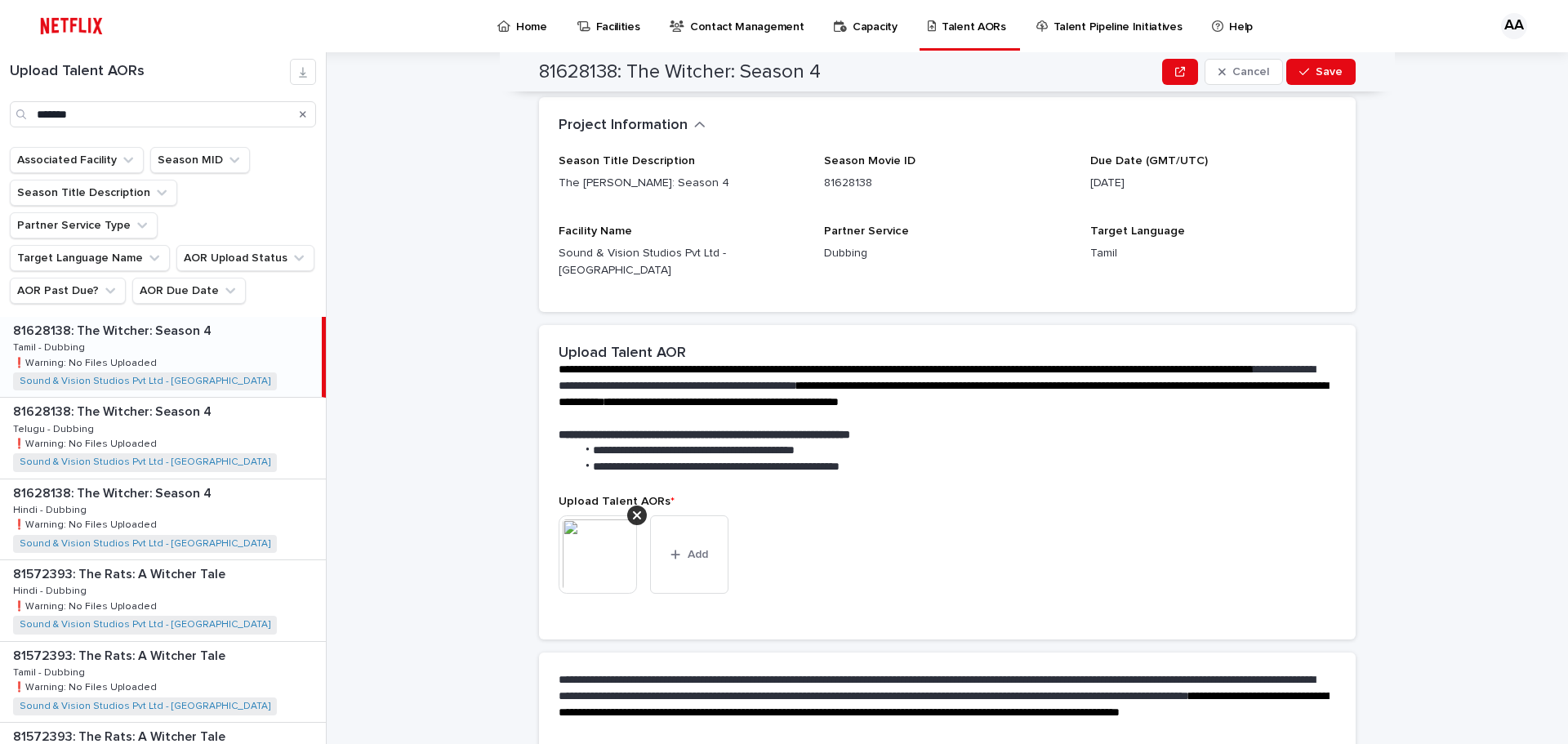
scroll to position [293, 0]
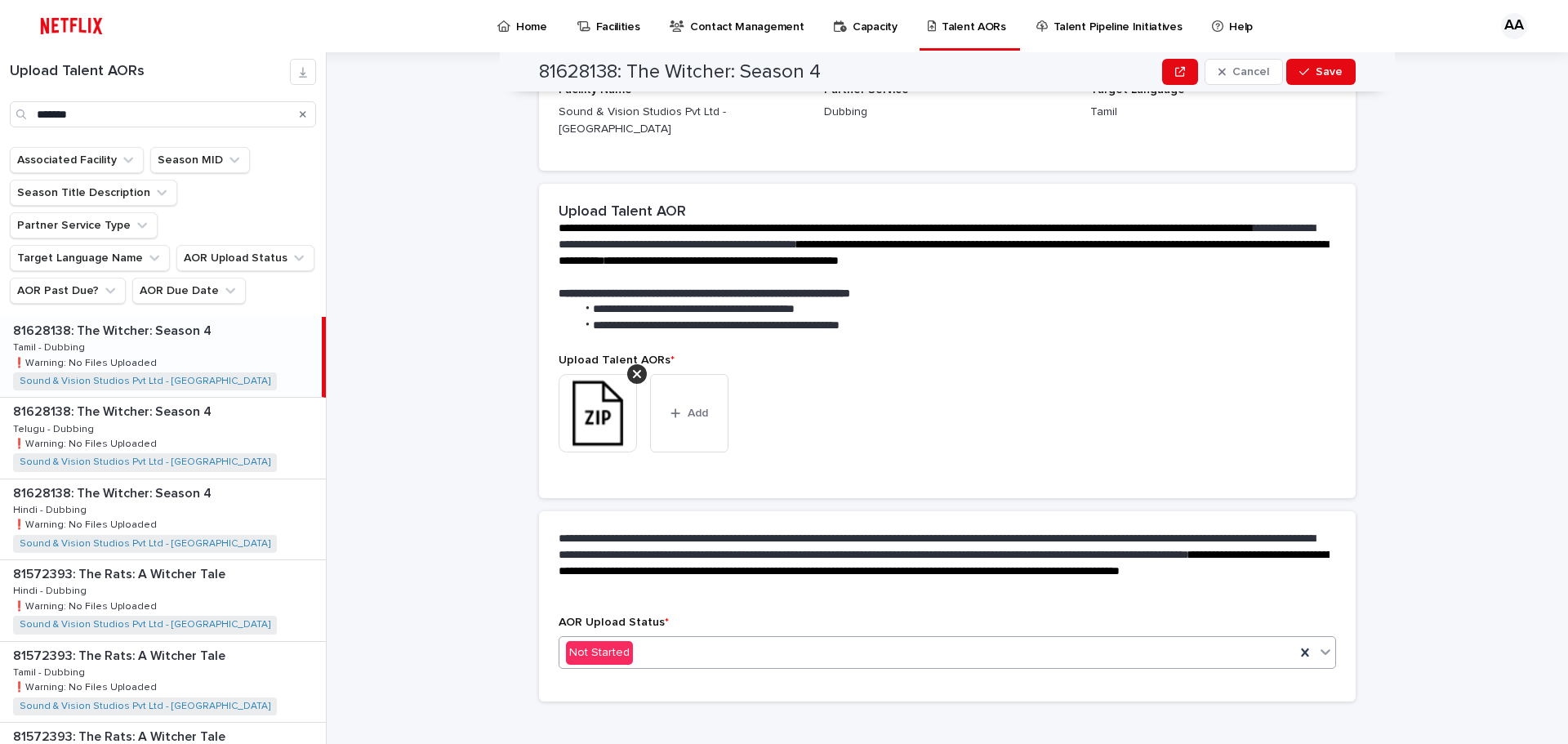
click at [650, 640] on div "Not Started" at bounding box center [928, 653] width 736 height 27
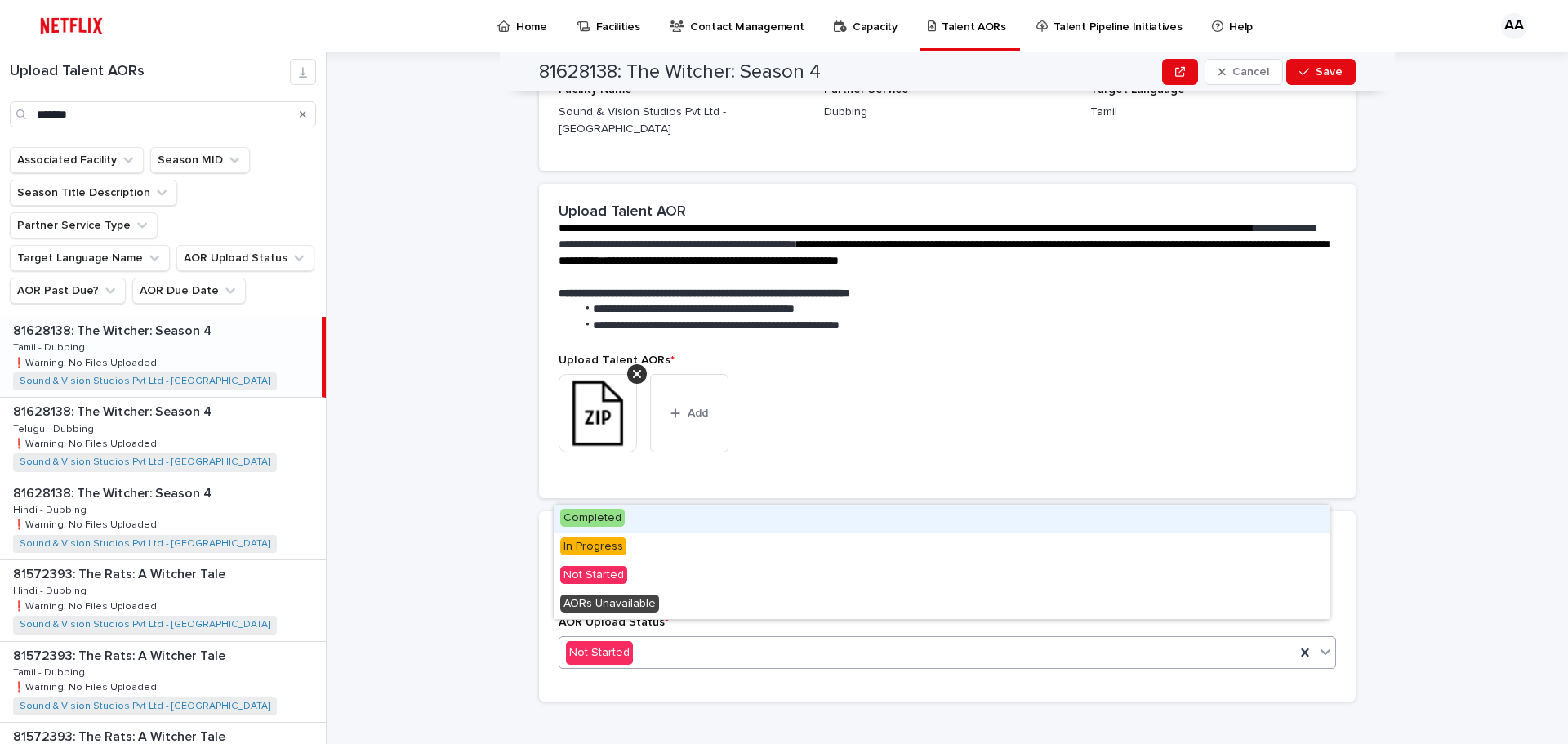
click at [583, 515] on span "Completed" at bounding box center [592, 517] width 65 height 18
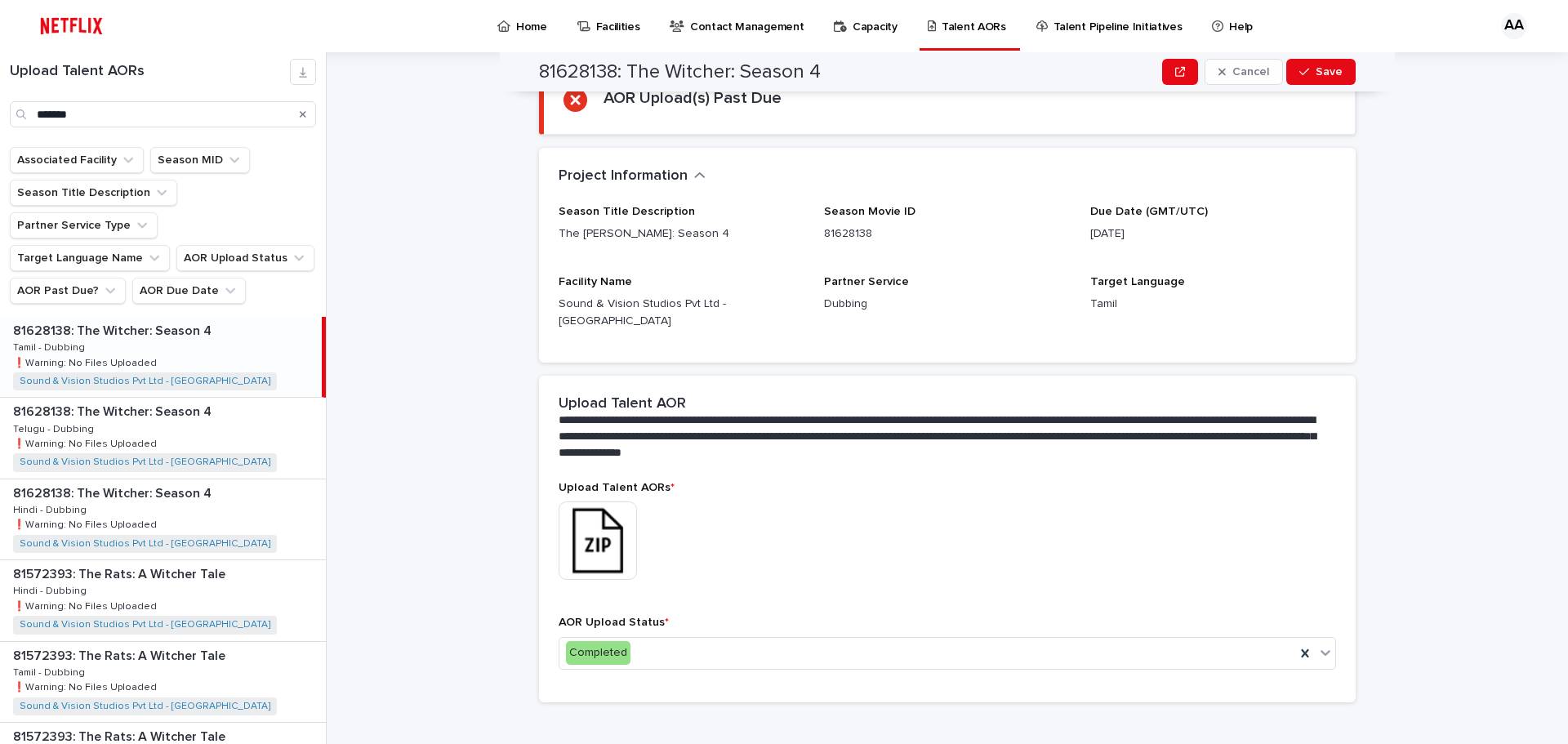
scroll to position [0, 0]
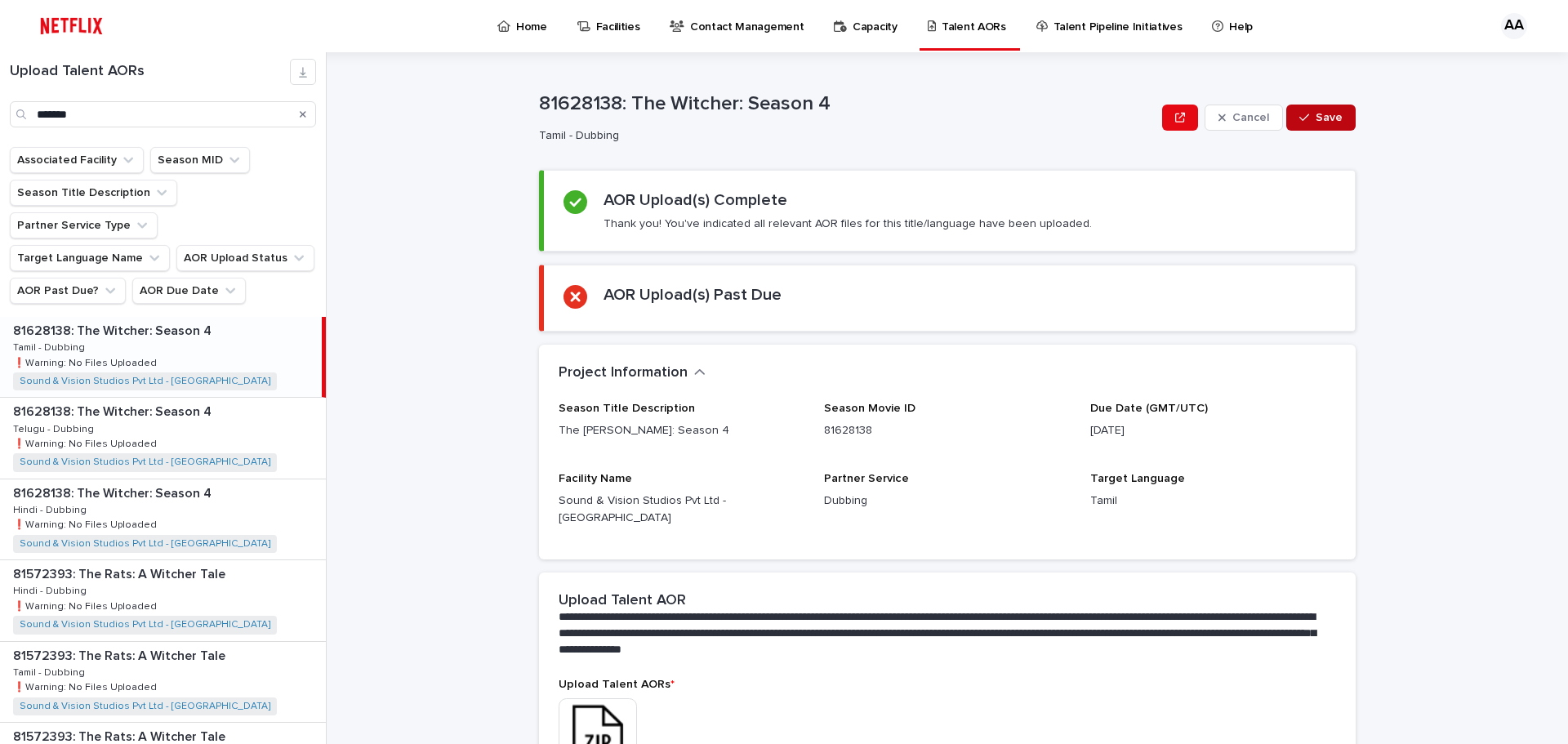
click at [1327, 113] on button "Save" at bounding box center [1321, 118] width 70 height 26
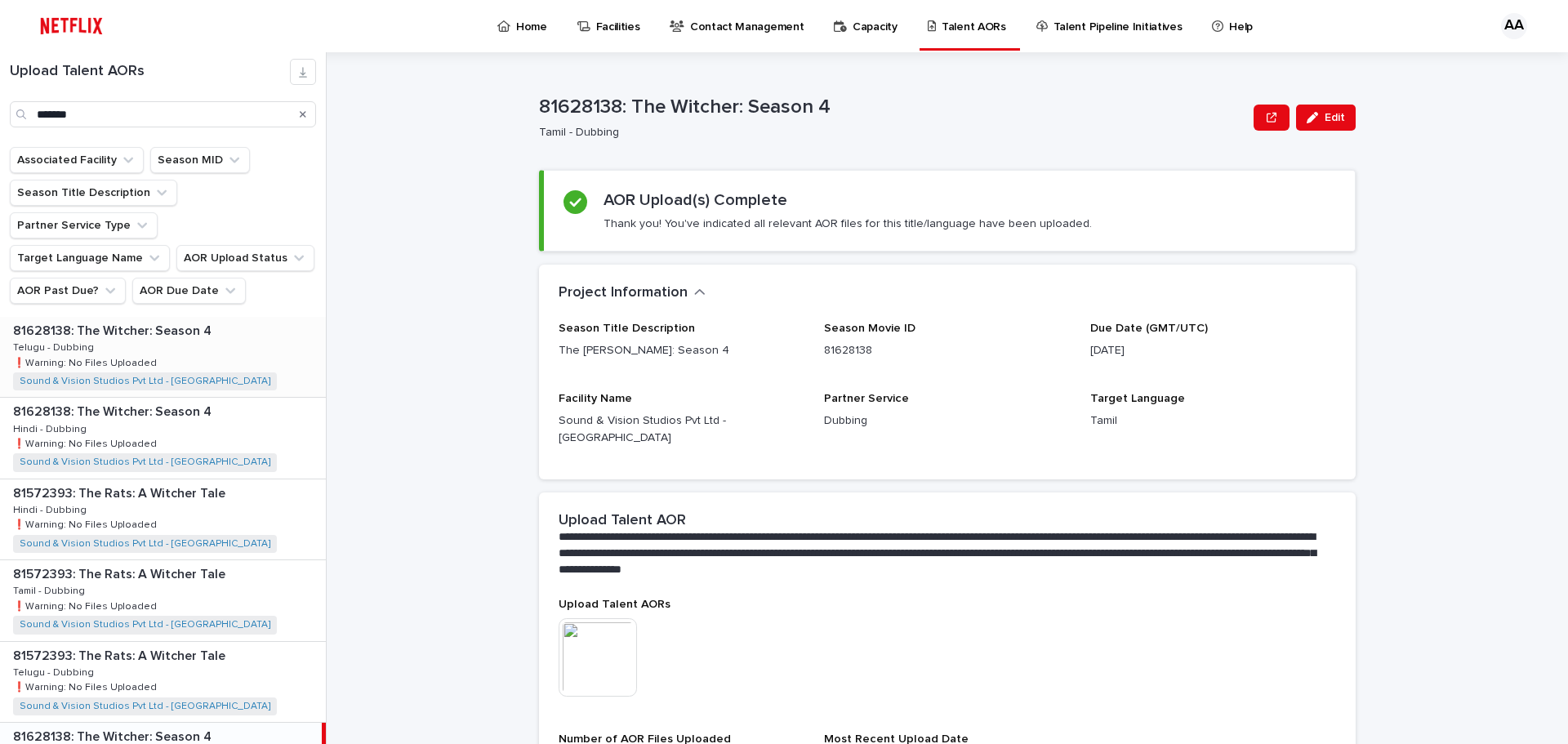
click at [167, 317] on div "81628138: The [PERSON_NAME]: Season 4 81628138: The [PERSON_NAME]: Season 4 Tel…" at bounding box center [163, 356] width 326 height 80
click at [178, 492] on div "81572393: The Rats: A [PERSON_NAME] Tale 81572393: The Rats: A [PERSON_NAME] Ta…" at bounding box center [163, 518] width 326 height 80
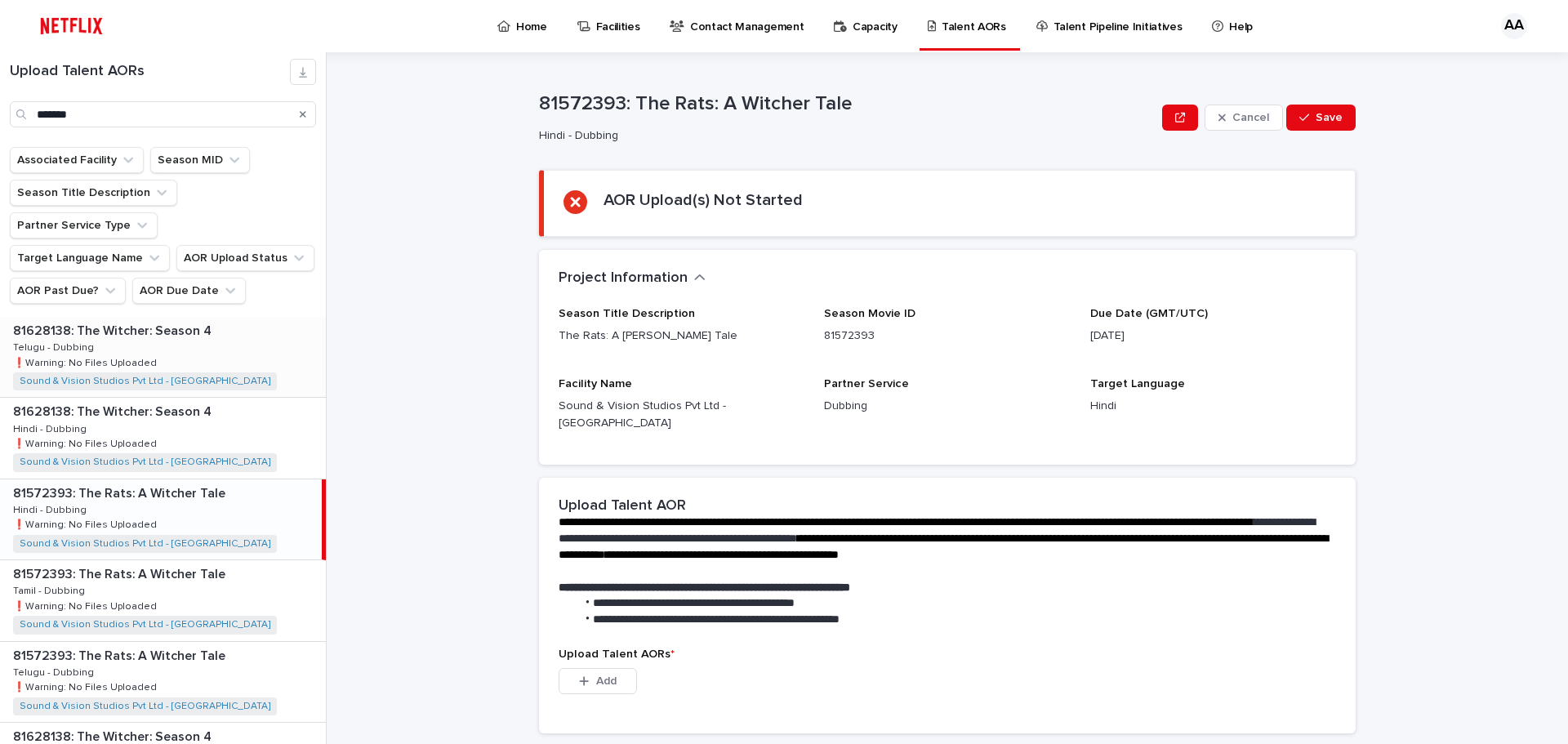
click at [144, 320] on div "81628138: The [PERSON_NAME]: Season 4 81628138: The [PERSON_NAME]: Season 4 Tel…" at bounding box center [163, 356] width 326 height 80
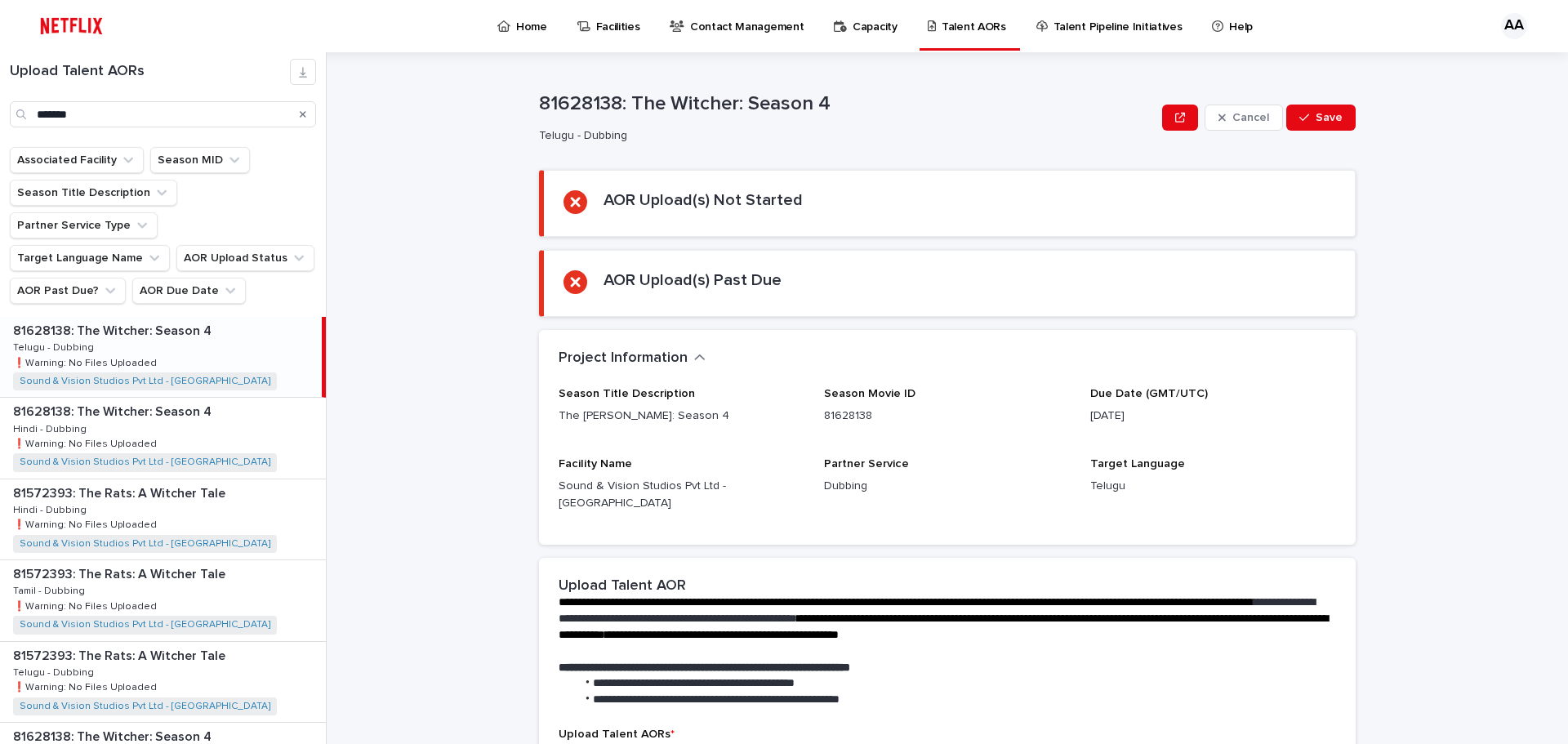
scroll to position [164, 0]
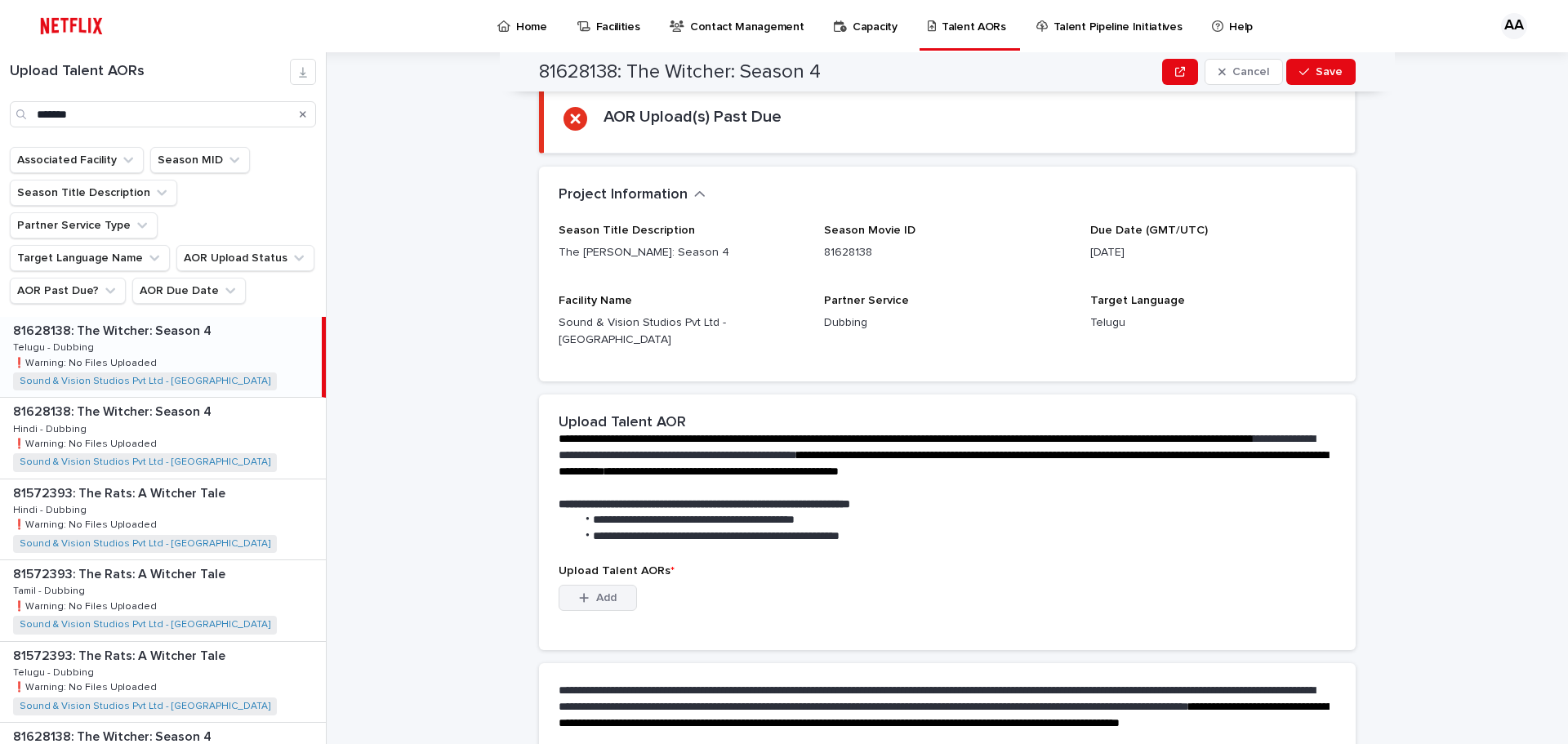
click at [597, 592] on span "Add" at bounding box center [607, 597] width 21 height 11
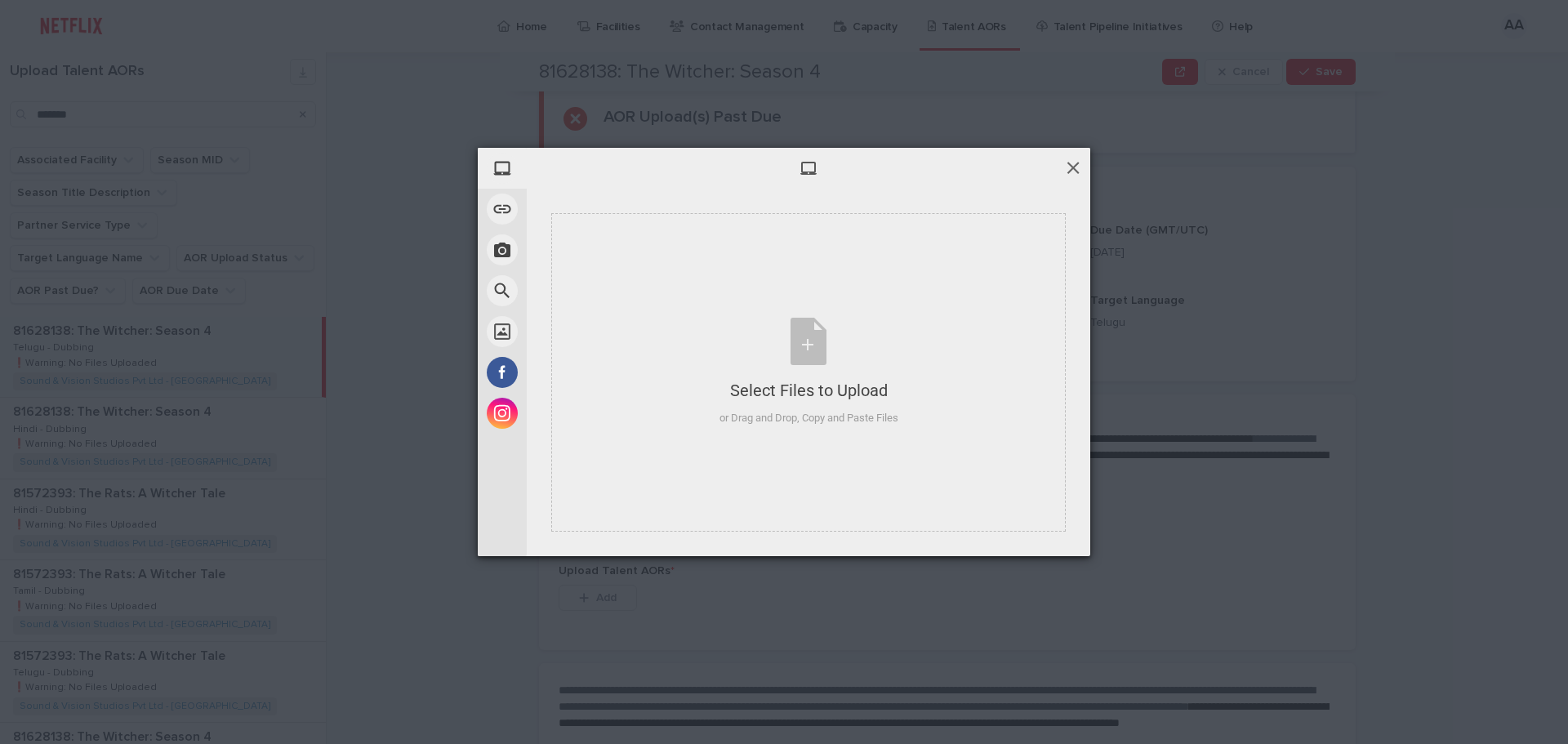
click at [1071, 176] on span at bounding box center [1073, 166] width 18 height 18
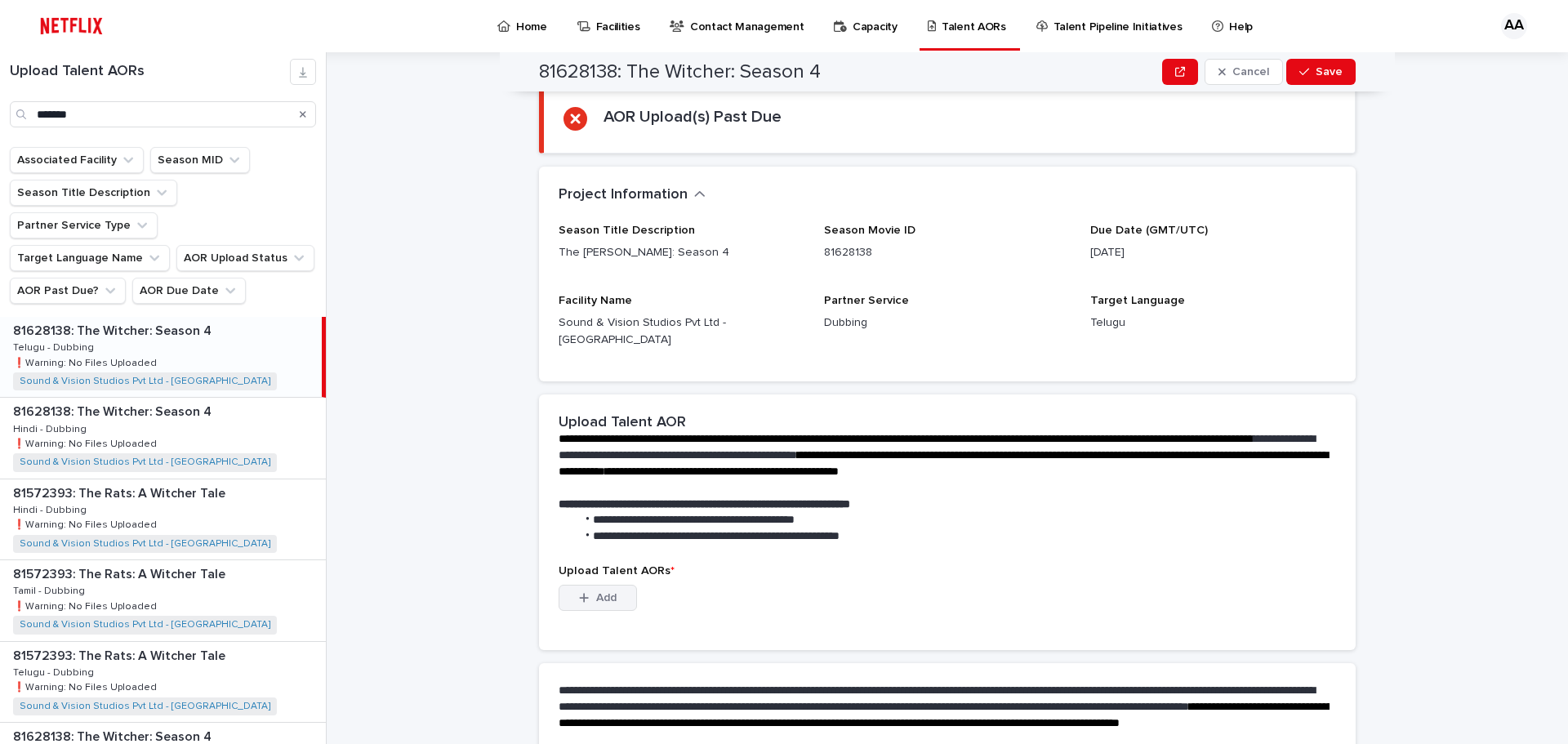
click at [597, 592] on span "Add" at bounding box center [607, 597] width 21 height 11
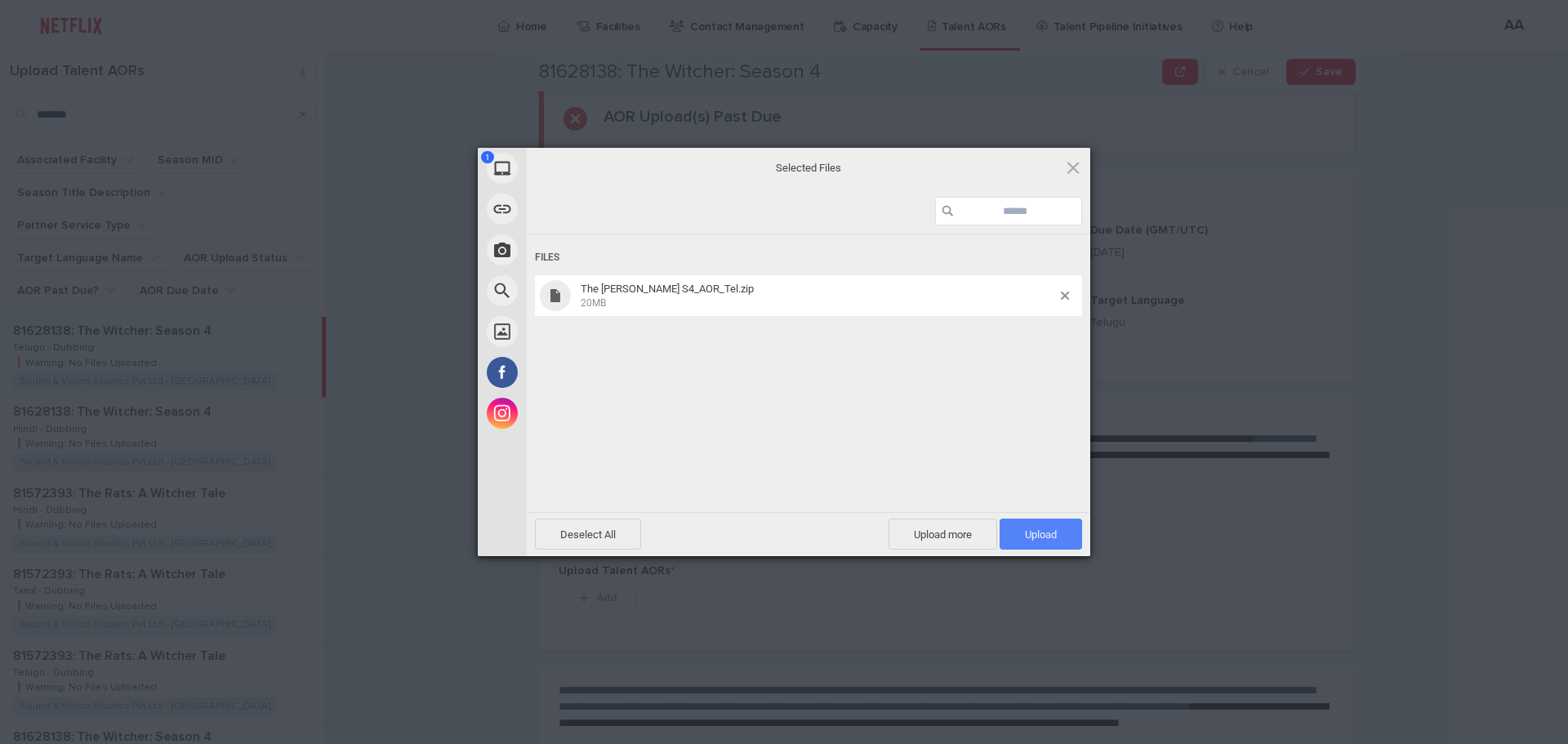
click at [1044, 531] on span "Upload 1" at bounding box center [1041, 534] width 32 height 12
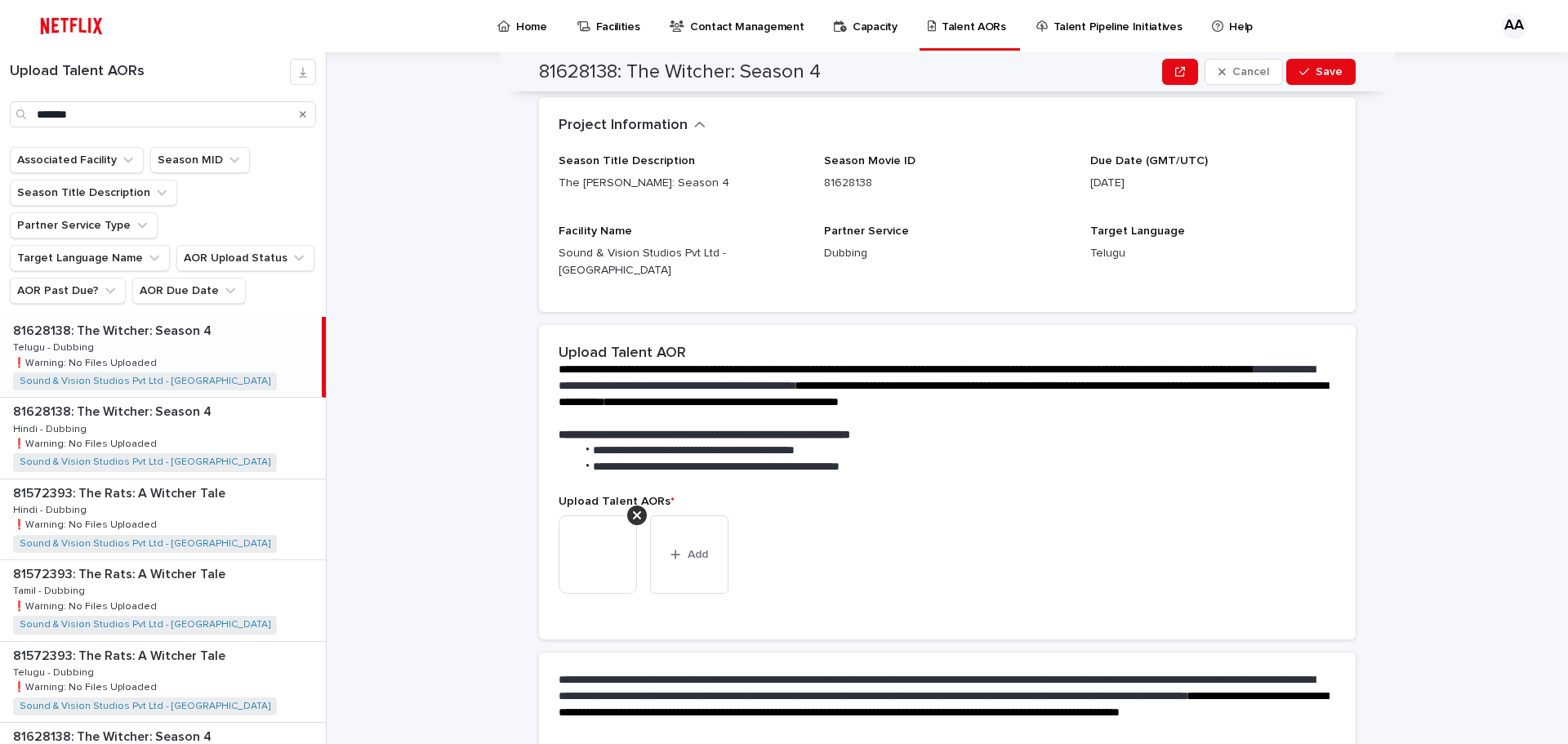
scroll to position [293, 0]
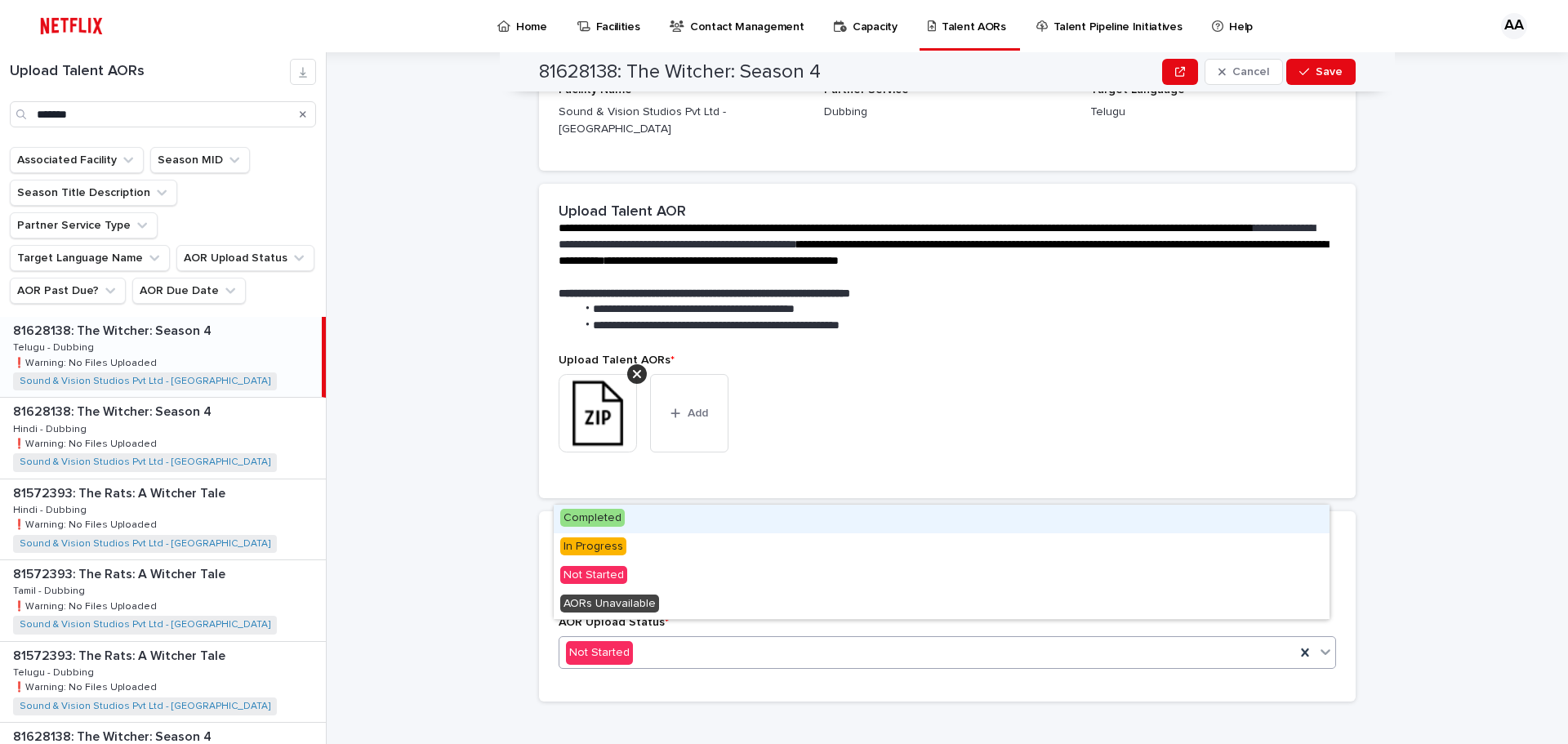
click at [690, 647] on div "Not Started" at bounding box center [928, 653] width 736 height 27
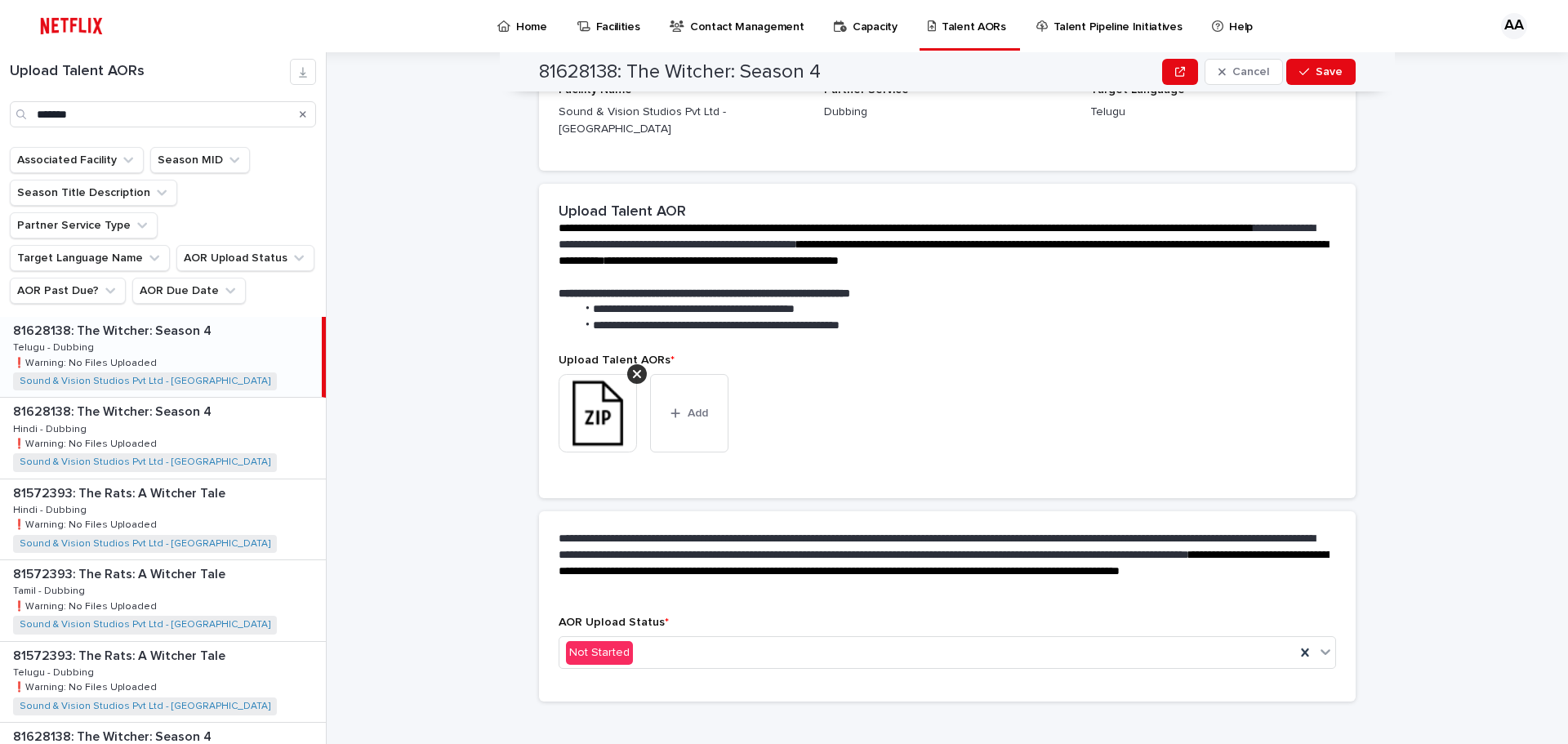
click at [601, 511] on div "**********" at bounding box center [948, 562] width 817 height 104
click at [681, 648] on div "Not Started" at bounding box center [928, 653] width 736 height 27
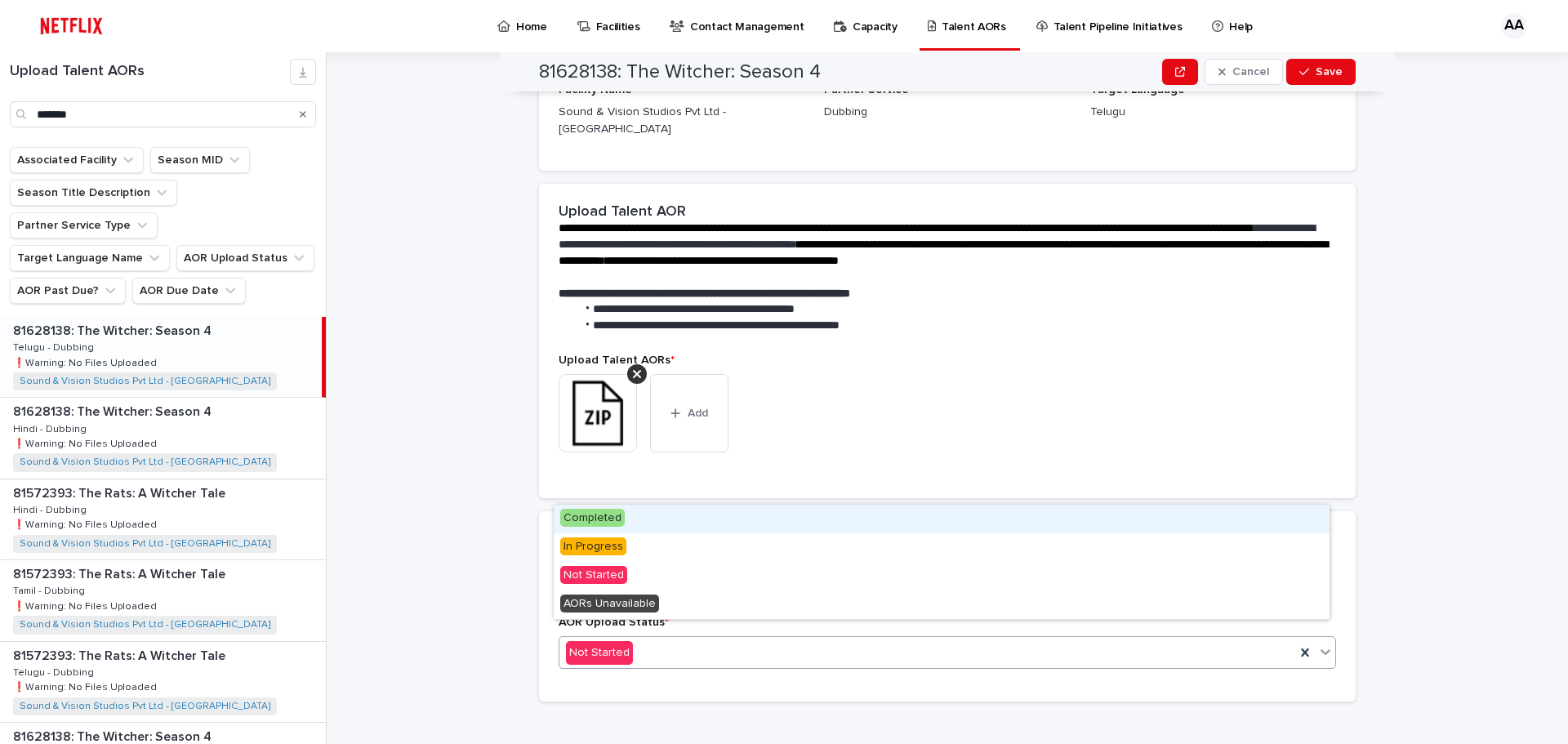
click at [619, 522] on span "Completed" at bounding box center [592, 517] width 65 height 18
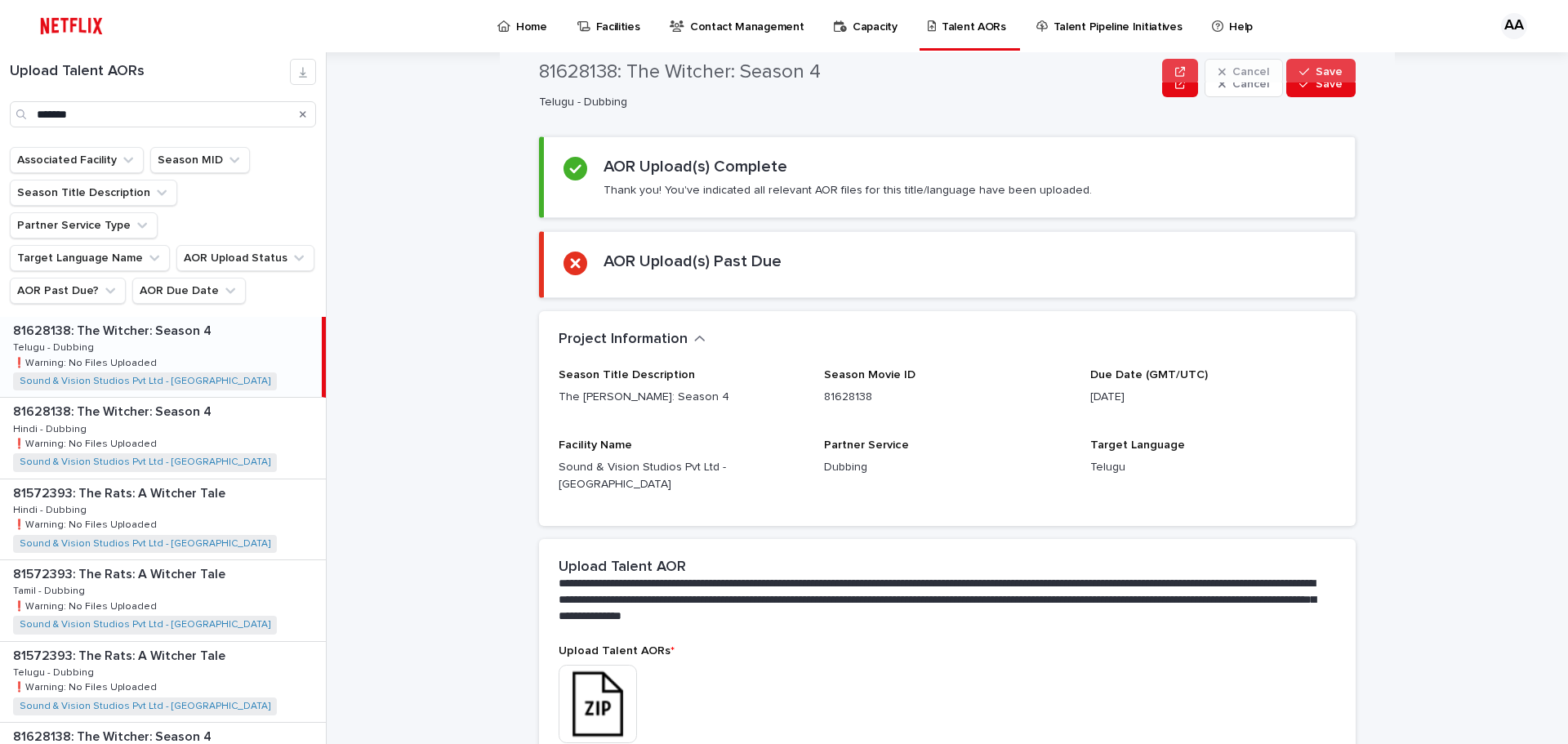
scroll to position [0, 0]
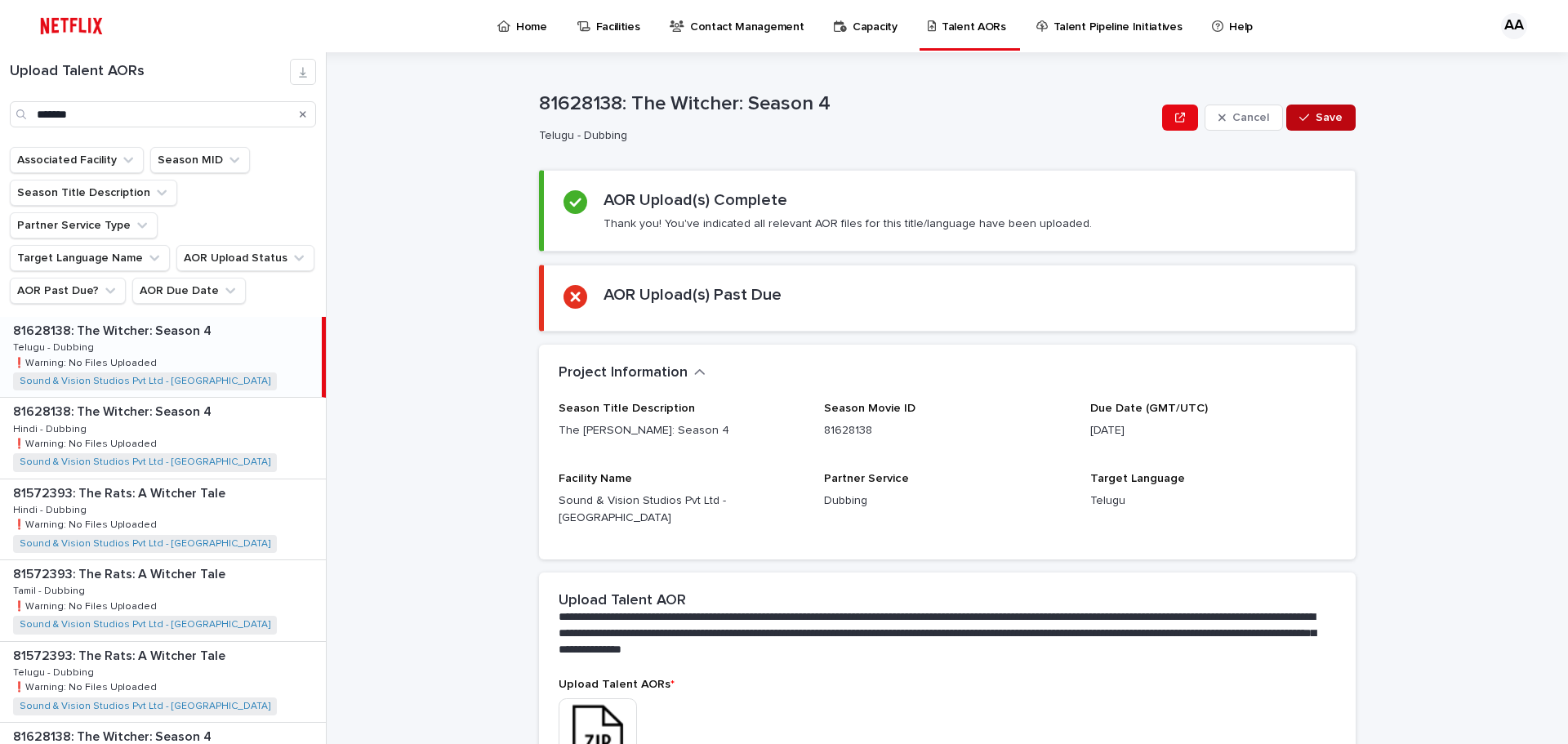
click at [1336, 121] on span "Save" at bounding box center [1329, 118] width 27 height 11
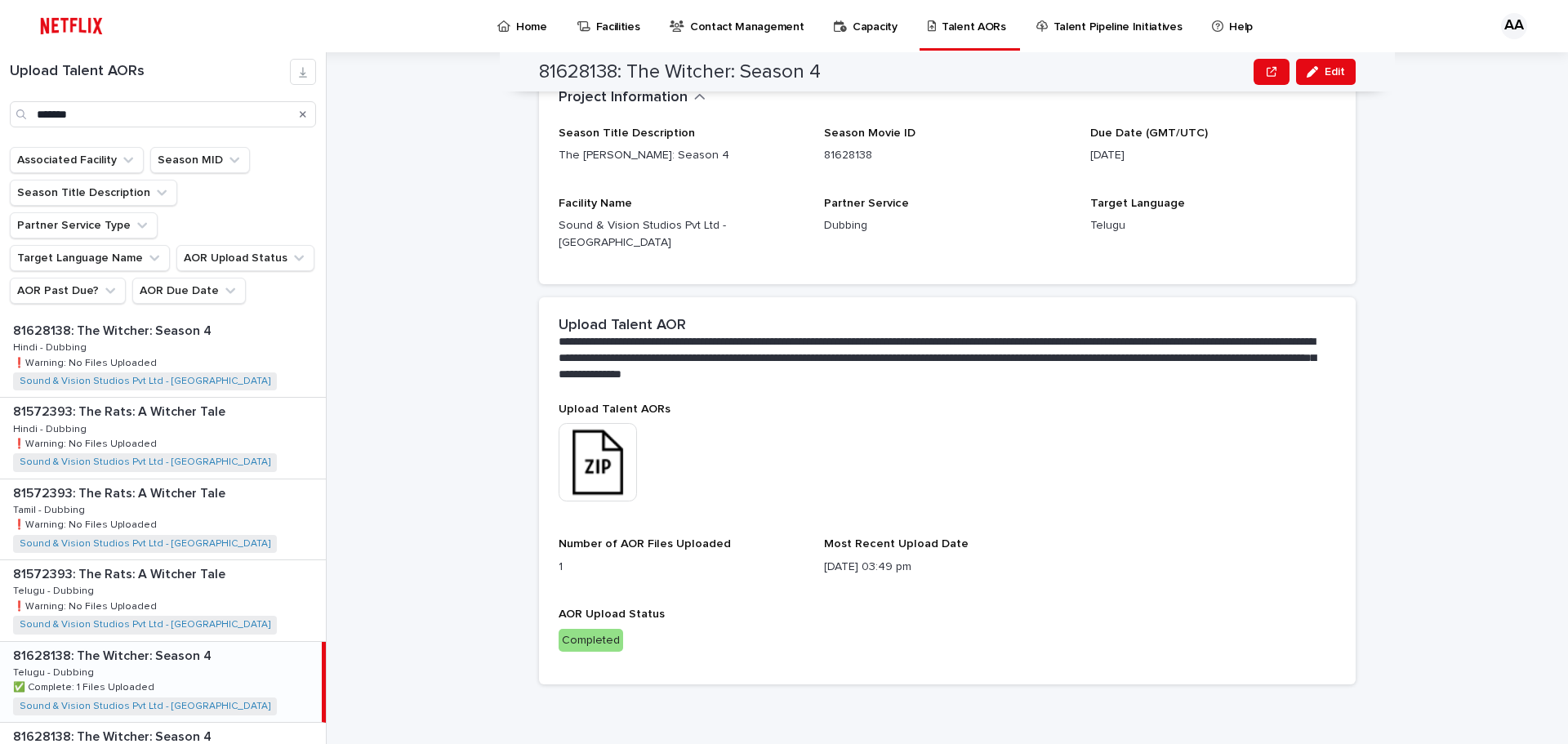
scroll to position [178, 0]
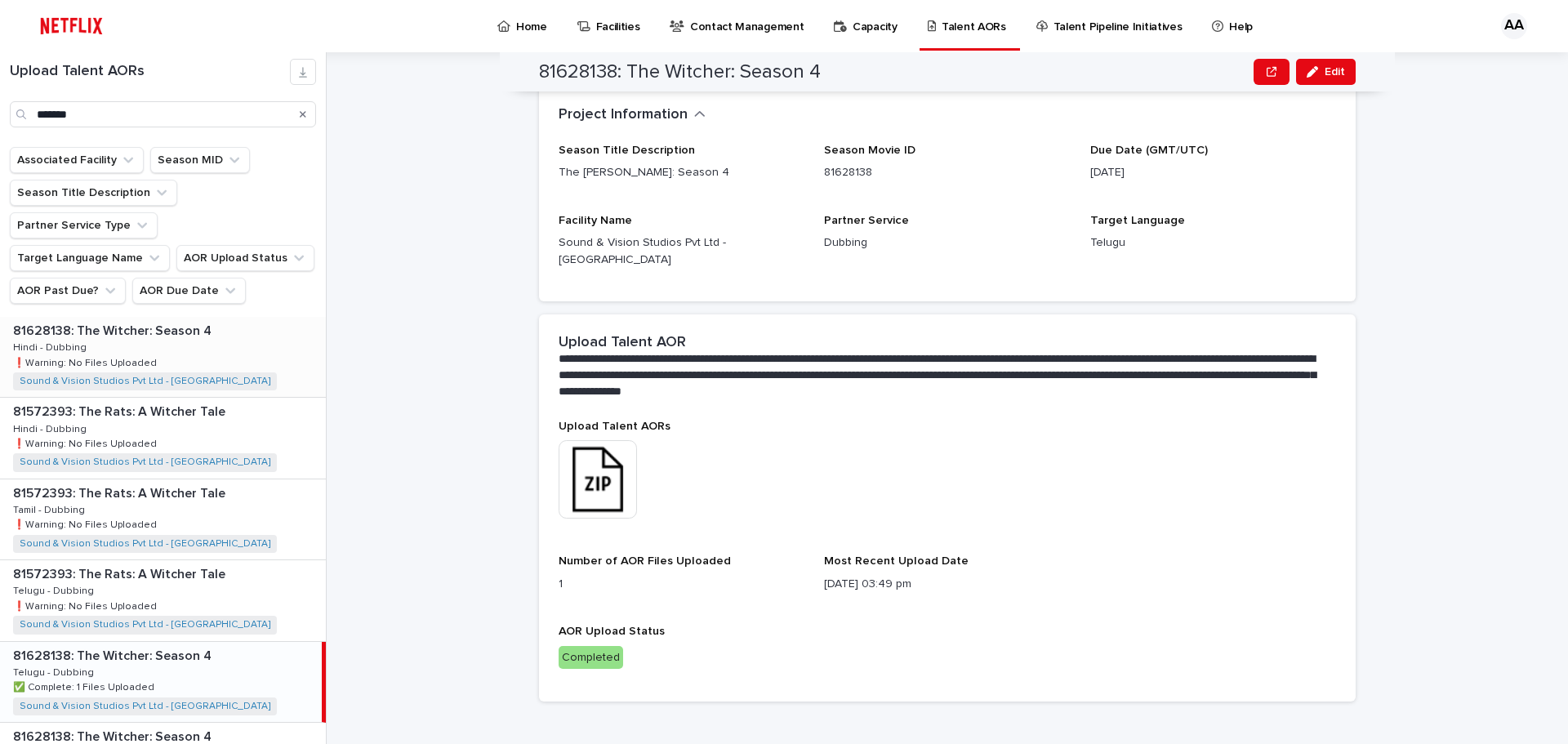
click at [151, 317] on div "81628138: The [PERSON_NAME]: Season 4 81628138: The [PERSON_NAME]: Season 4 Hin…" at bounding box center [163, 356] width 326 height 80
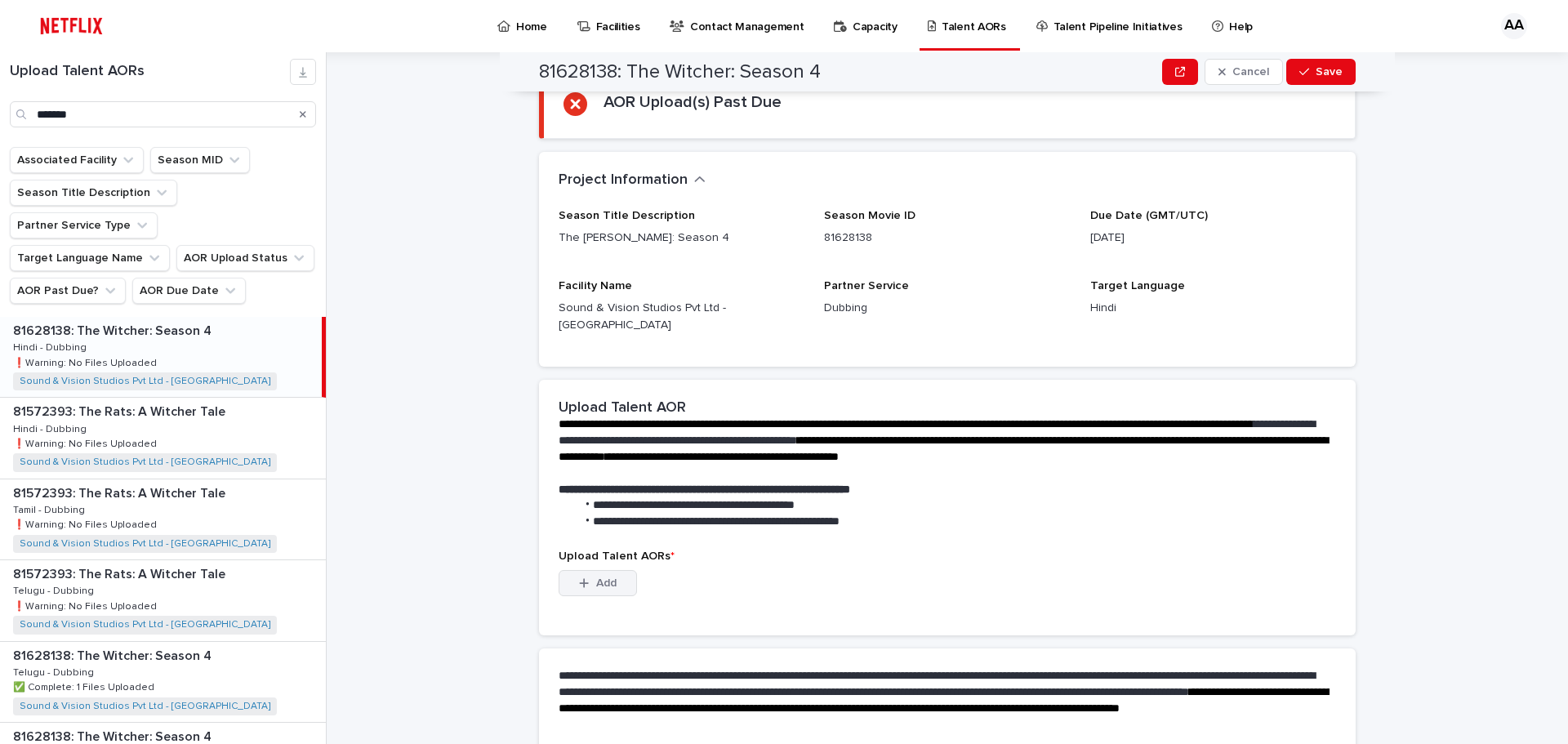
click at [597, 578] on span "Add" at bounding box center [607, 583] width 21 height 11
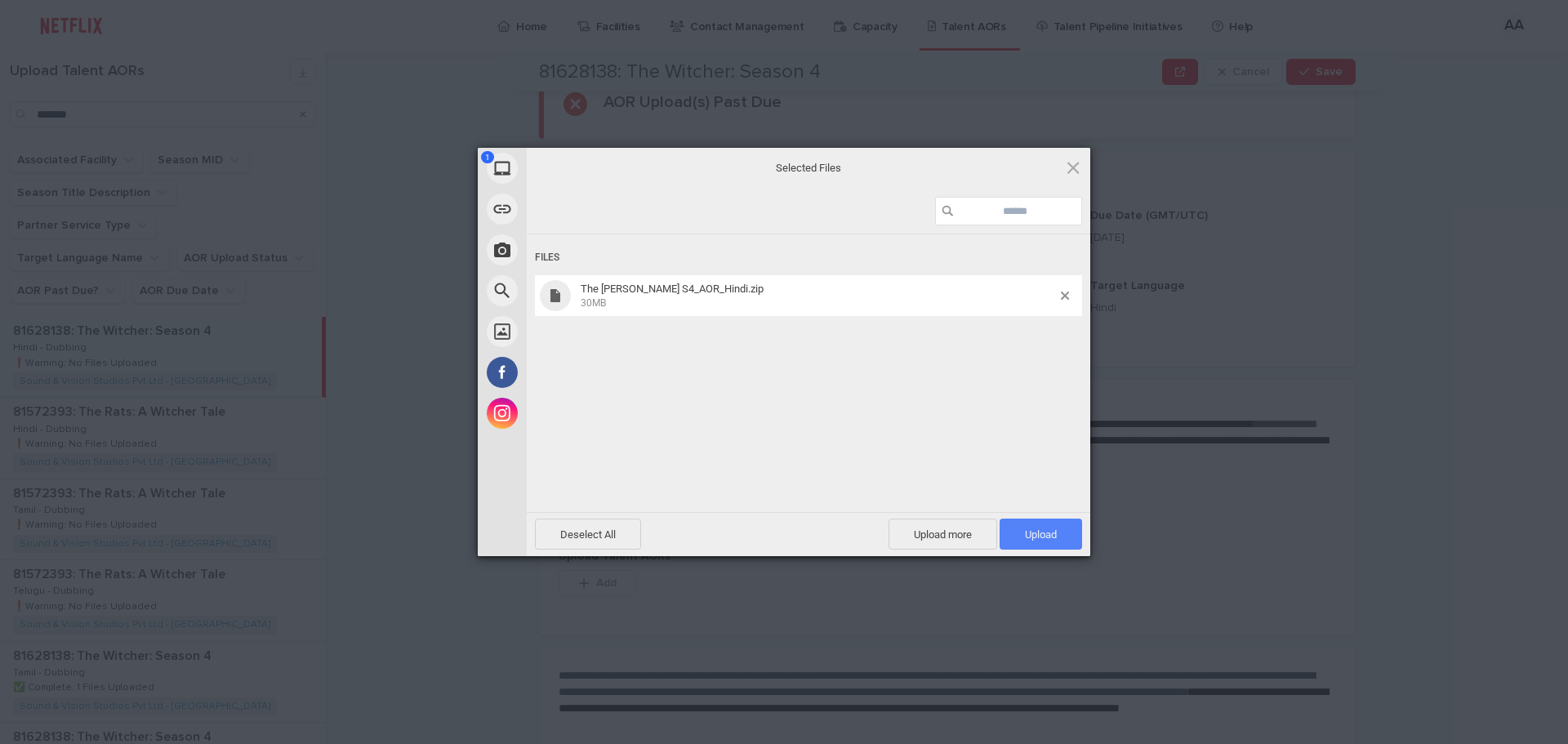
click at [1057, 540] on span "Upload 1" at bounding box center [1041, 533] width 83 height 31
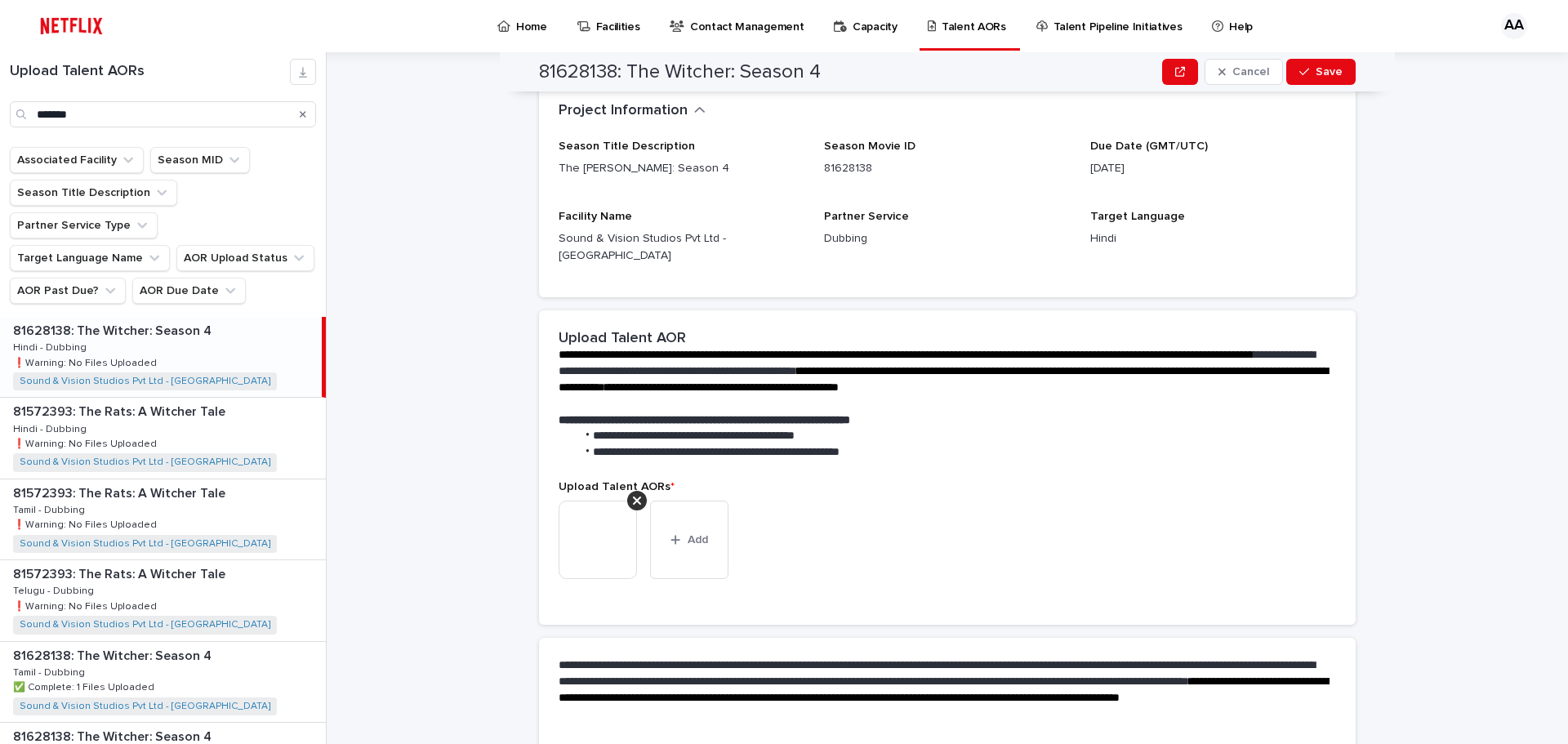
scroll to position [293, 0]
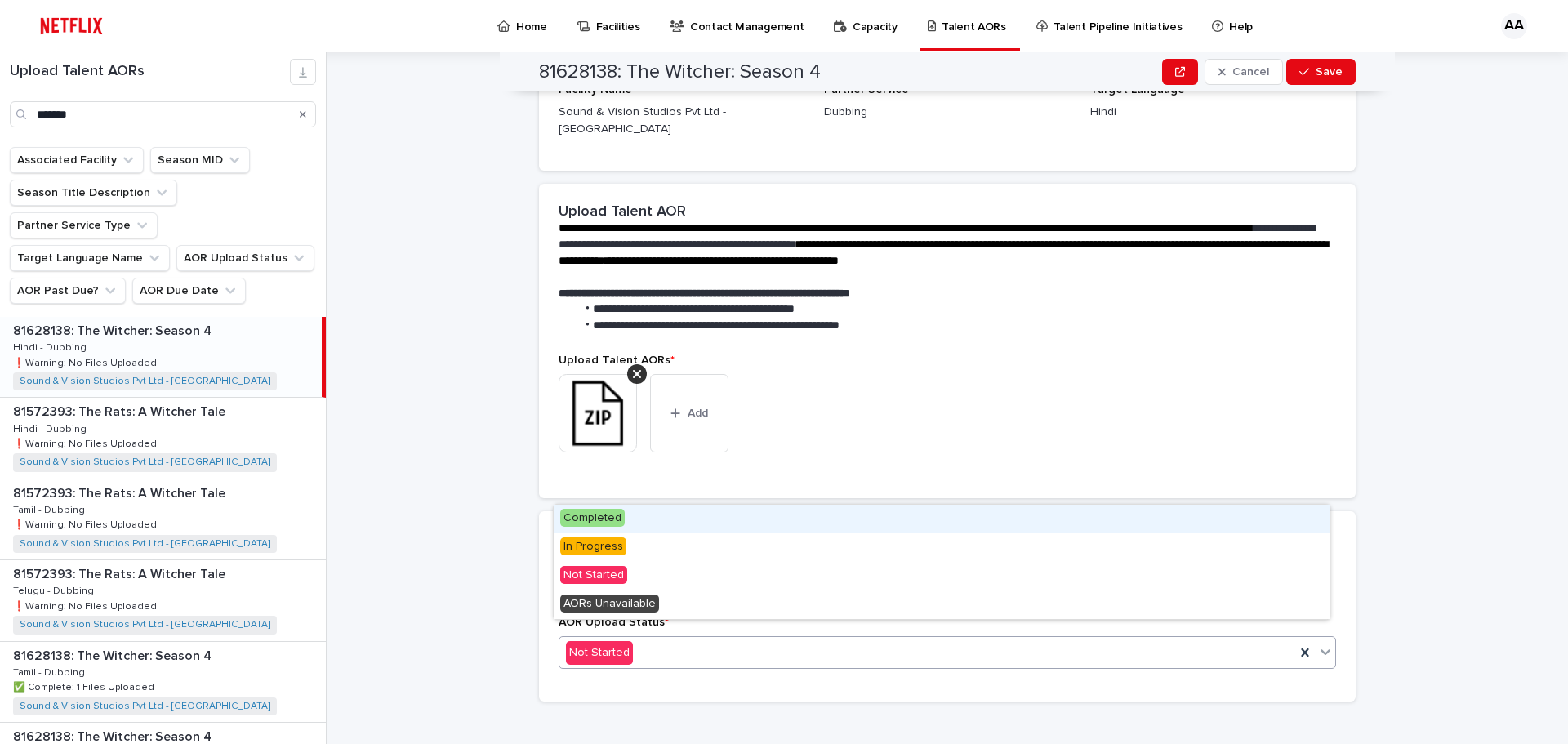
click at [710, 640] on div "Not Started" at bounding box center [928, 653] width 736 height 27
click at [646, 528] on div "Completed" at bounding box center [941, 518] width 776 height 28
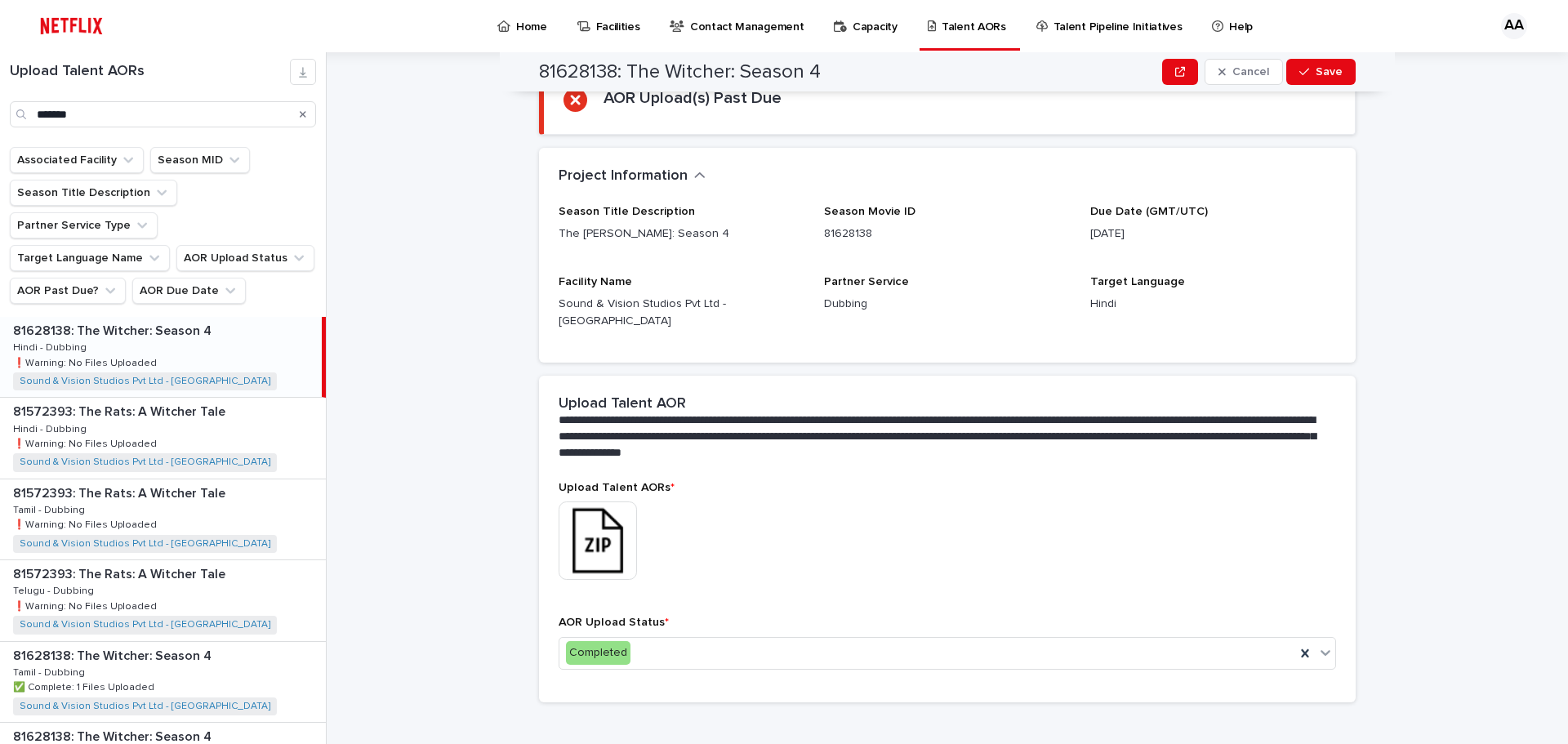
scroll to position [0, 0]
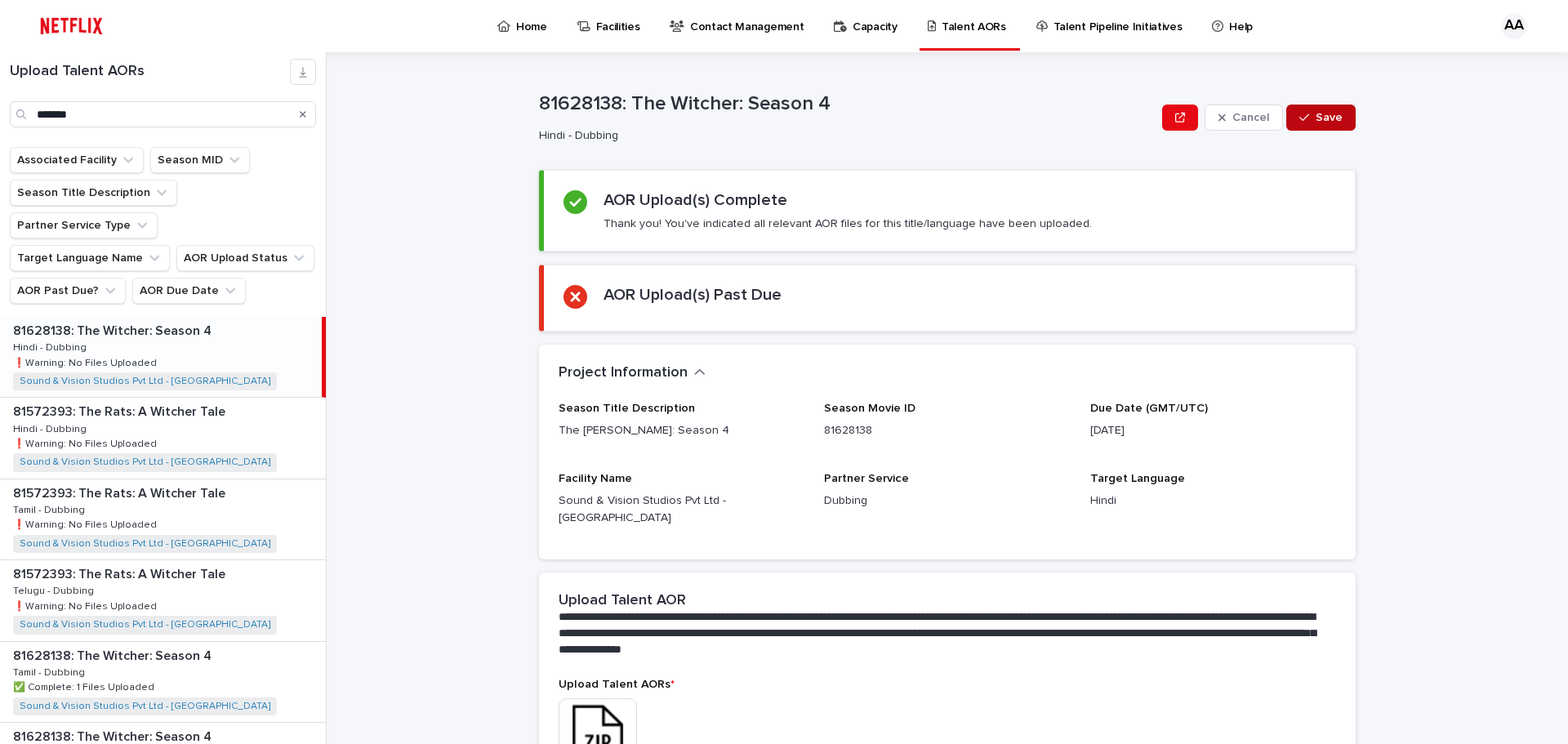
click at [1304, 124] on button "Save" at bounding box center [1321, 118] width 70 height 26
